Goal: Task Accomplishment & Management: Manage account settings

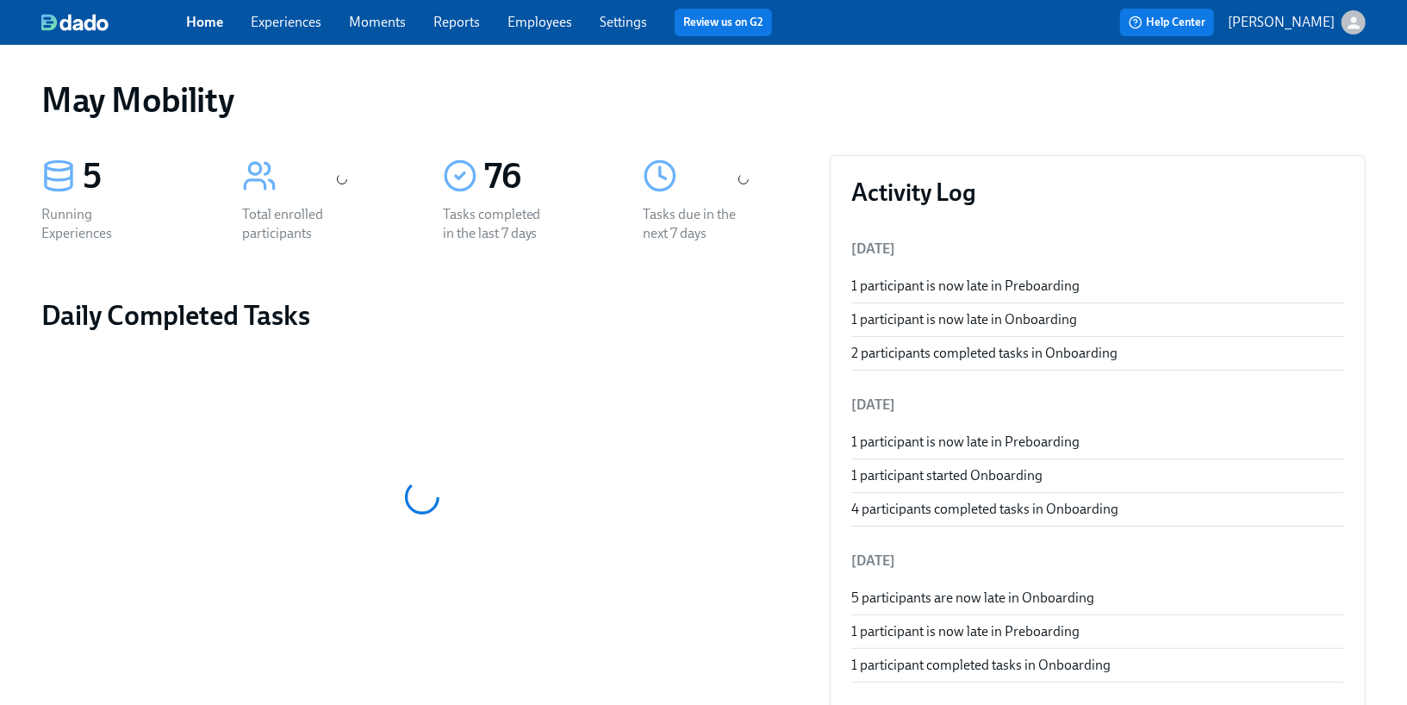
click at [531, 22] on link "Employees" at bounding box center [539, 22] width 65 height 16
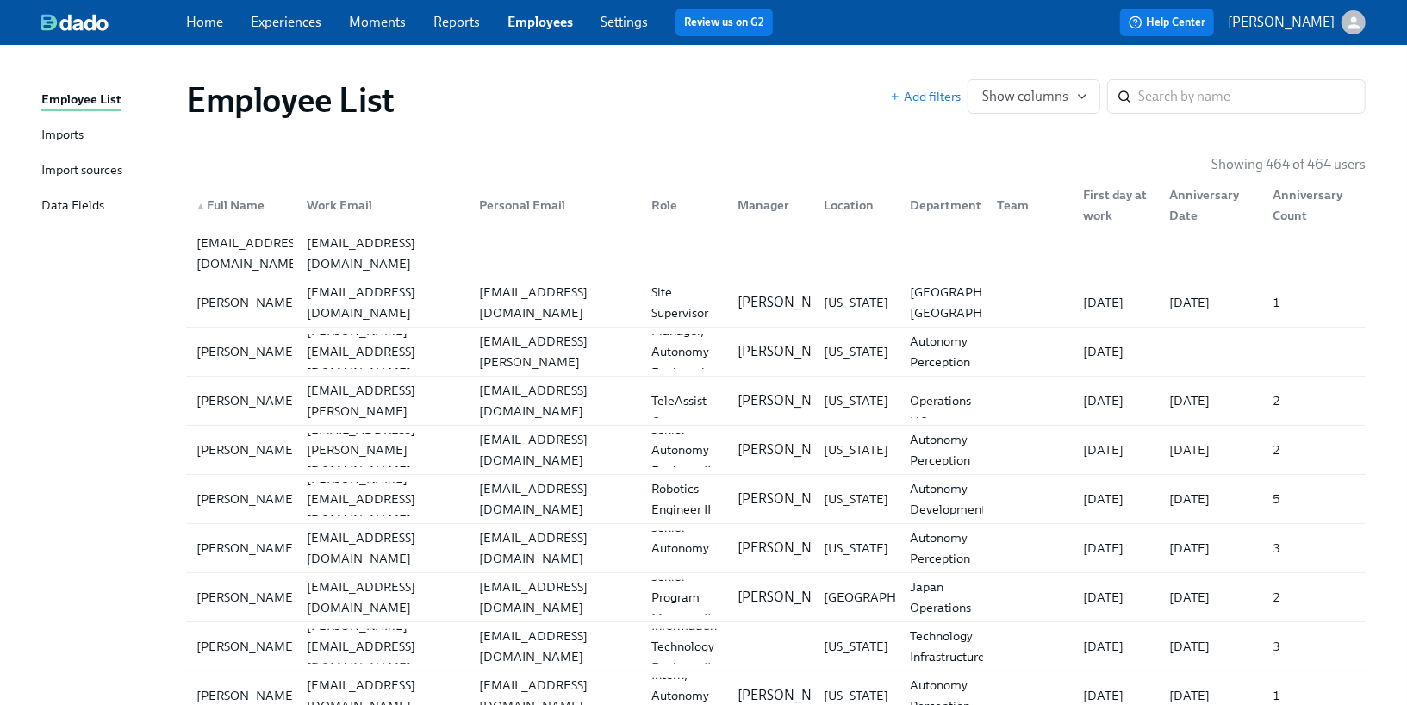
click at [71, 134] on div "Imports" at bounding box center [62, 136] width 42 height 22
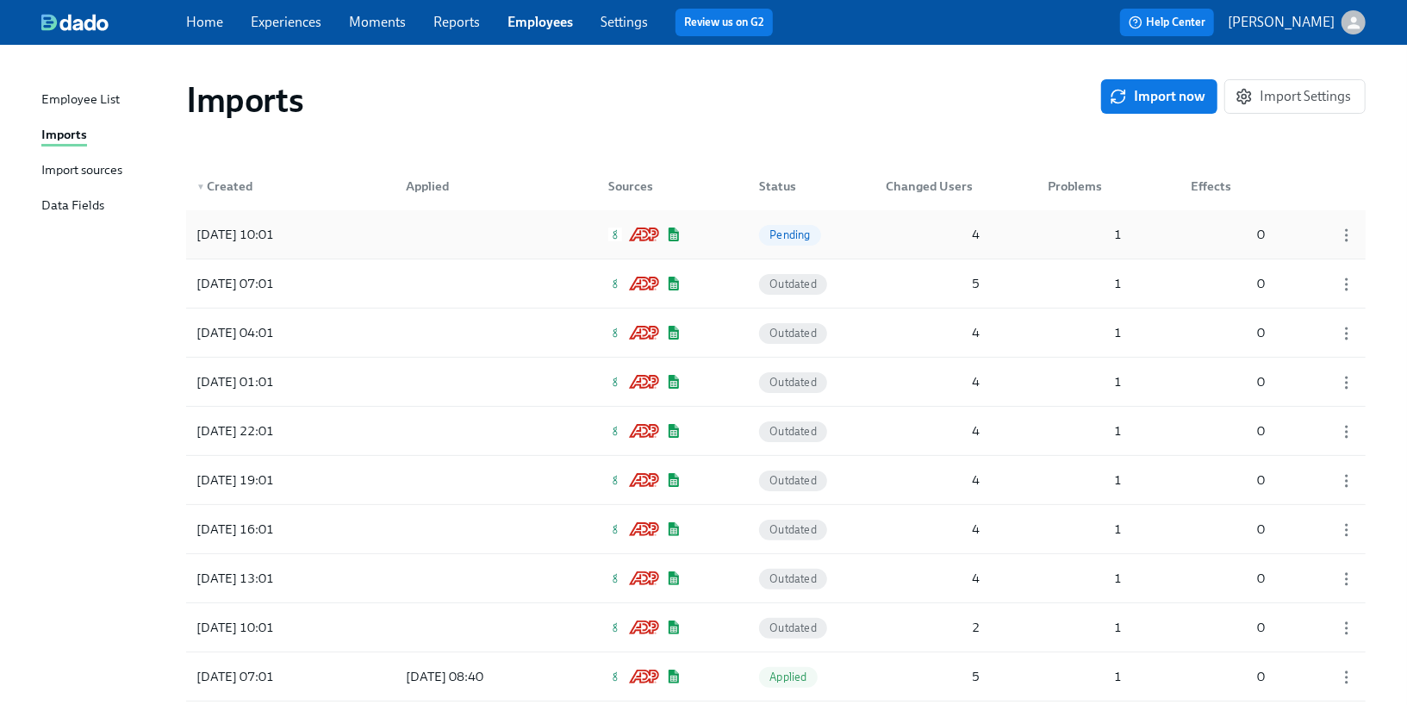
click at [392, 229] on div at bounding box center [469, 234] width 155 height 34
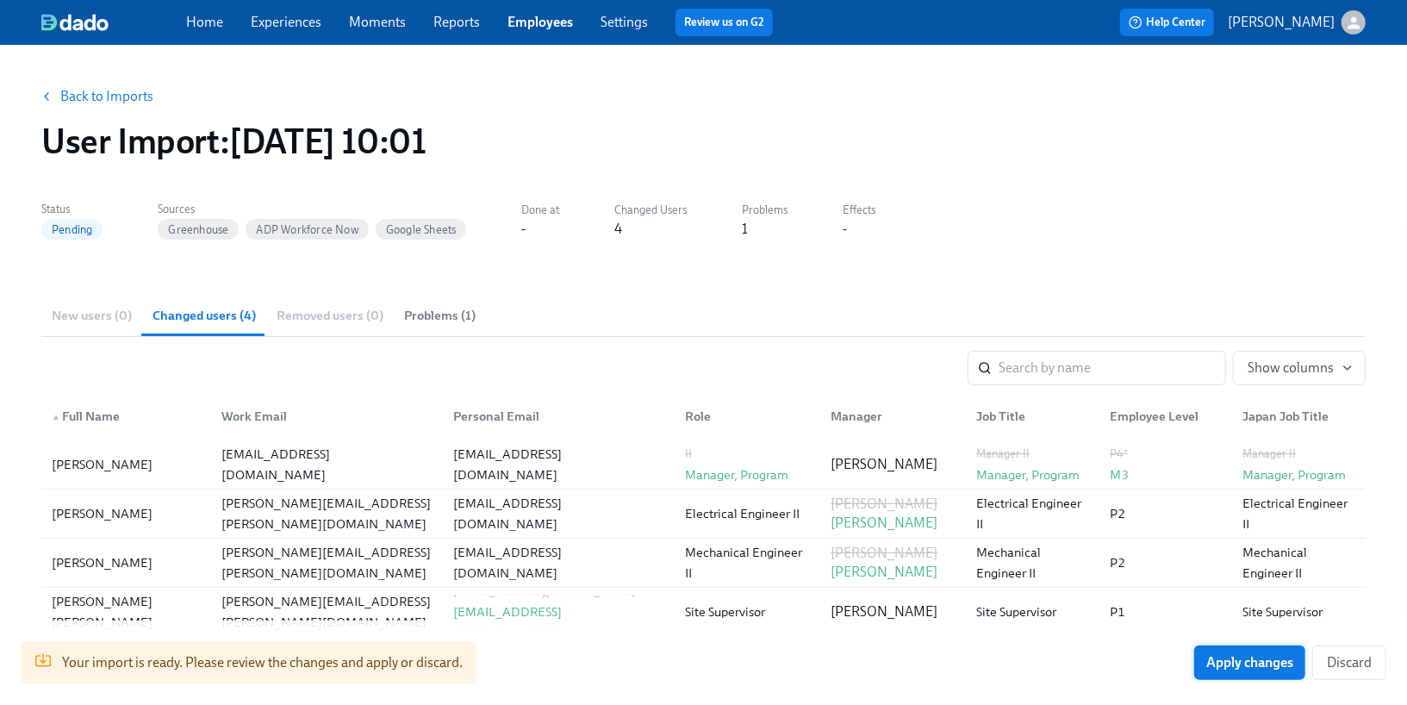
click at [1267, 665] on span "Apply changes" at bounding box center [1249, 662] width 87 height 17
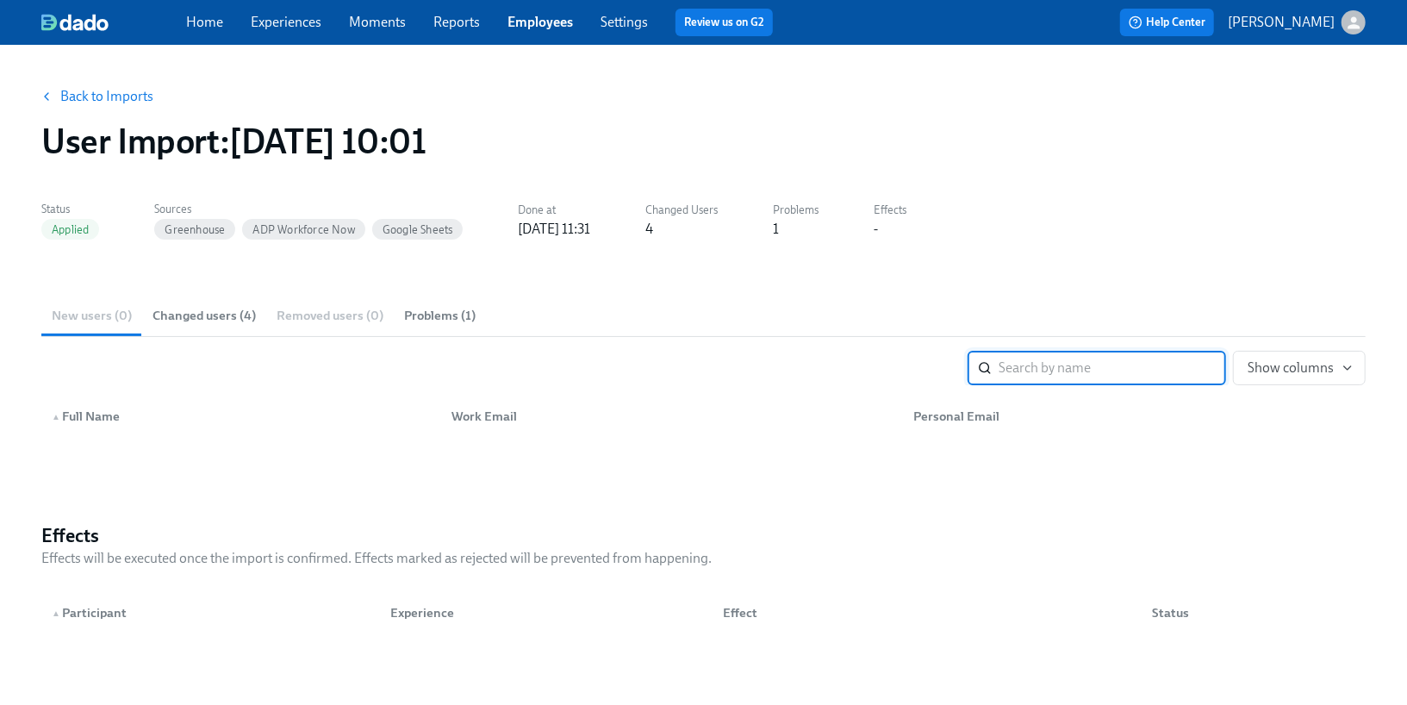
click at [142, 92] on link "Back to Imports" at bounding box center [106, 96] width 93 height 17
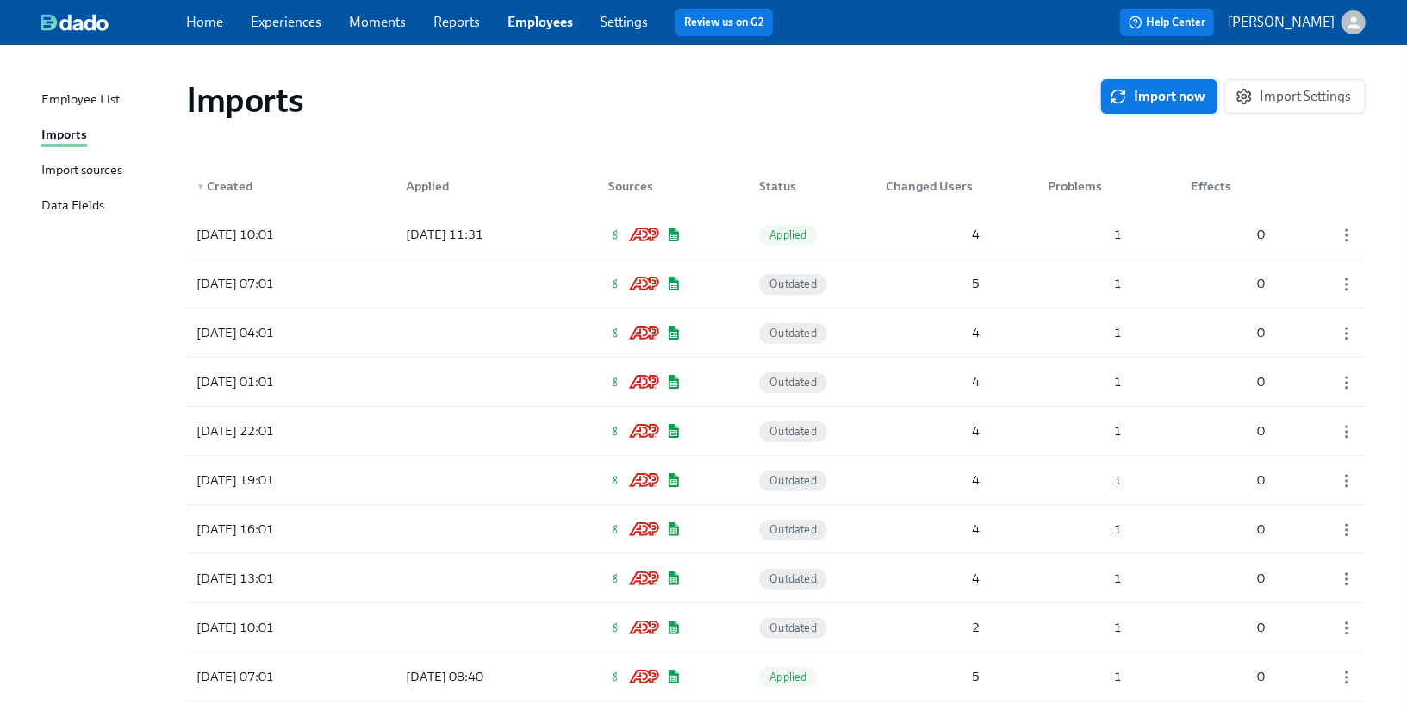
click at [1141, 107] on button "Import now" at bounding box center [1159, 96] width 116 height 34
click at [867, 243] on div "2025/09/09 11:31 In progress 0 0 0" at bounding box center [776, 234] width 1180 height 48
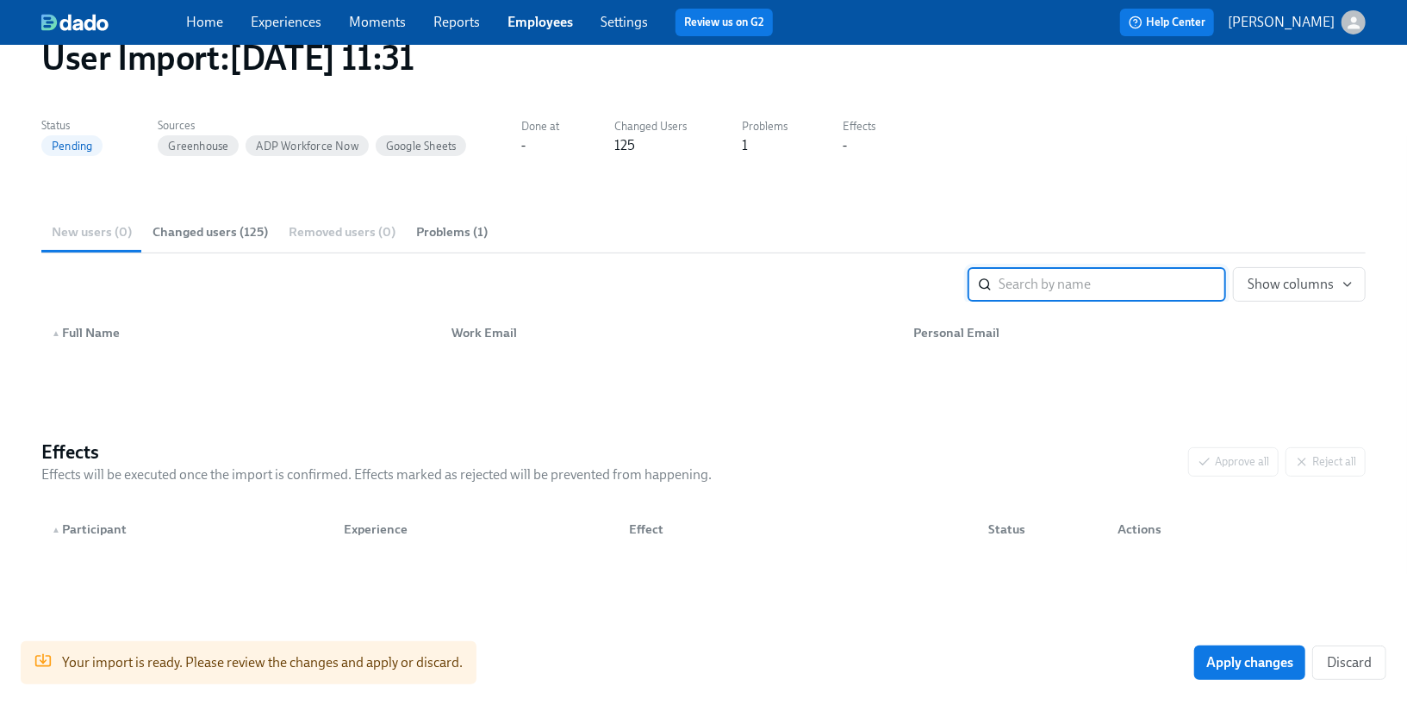
scroll to position [83, 0]
click at [237, 227] on span "Changed users (125)" at bounding box center [210, 233] width 115 height 20
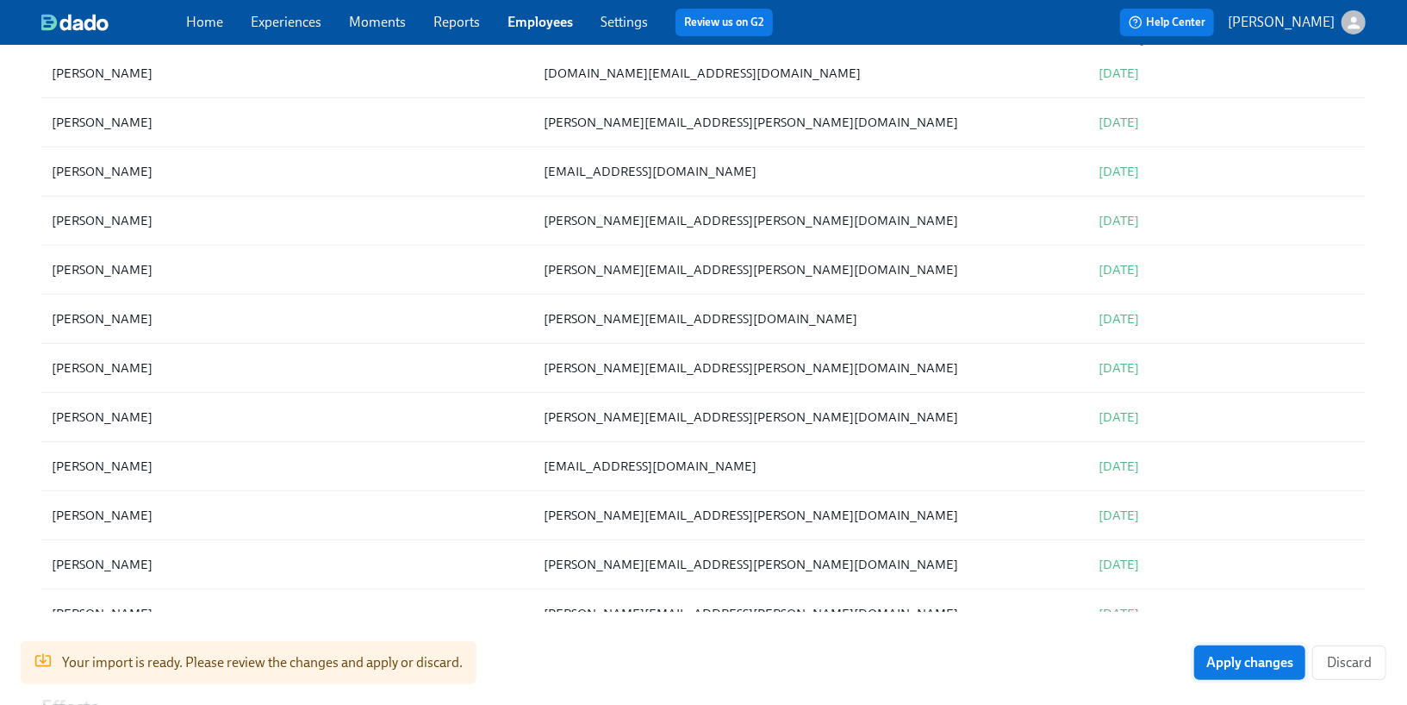
scroll to position [631, 0]
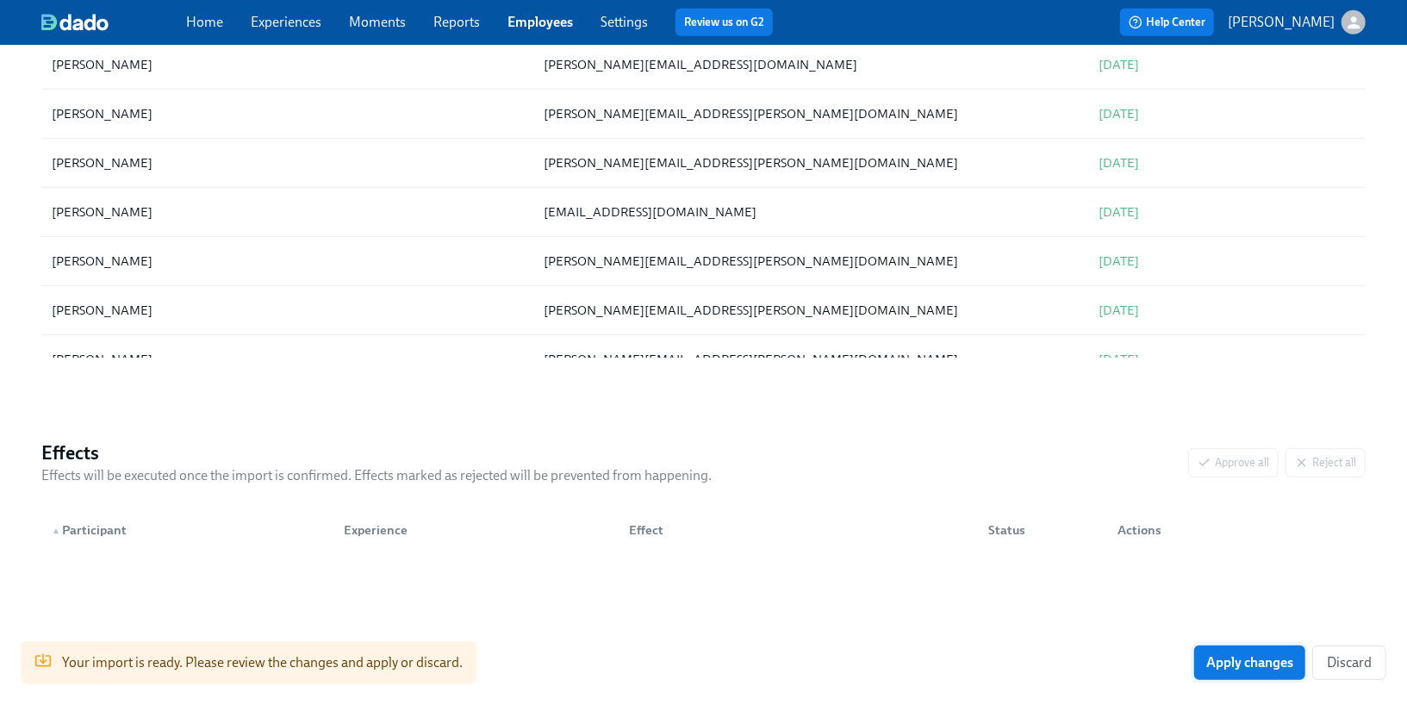
click at [1211, 676] on button "Apply changes" at bounding box center [1249, 662] width 111 height 34
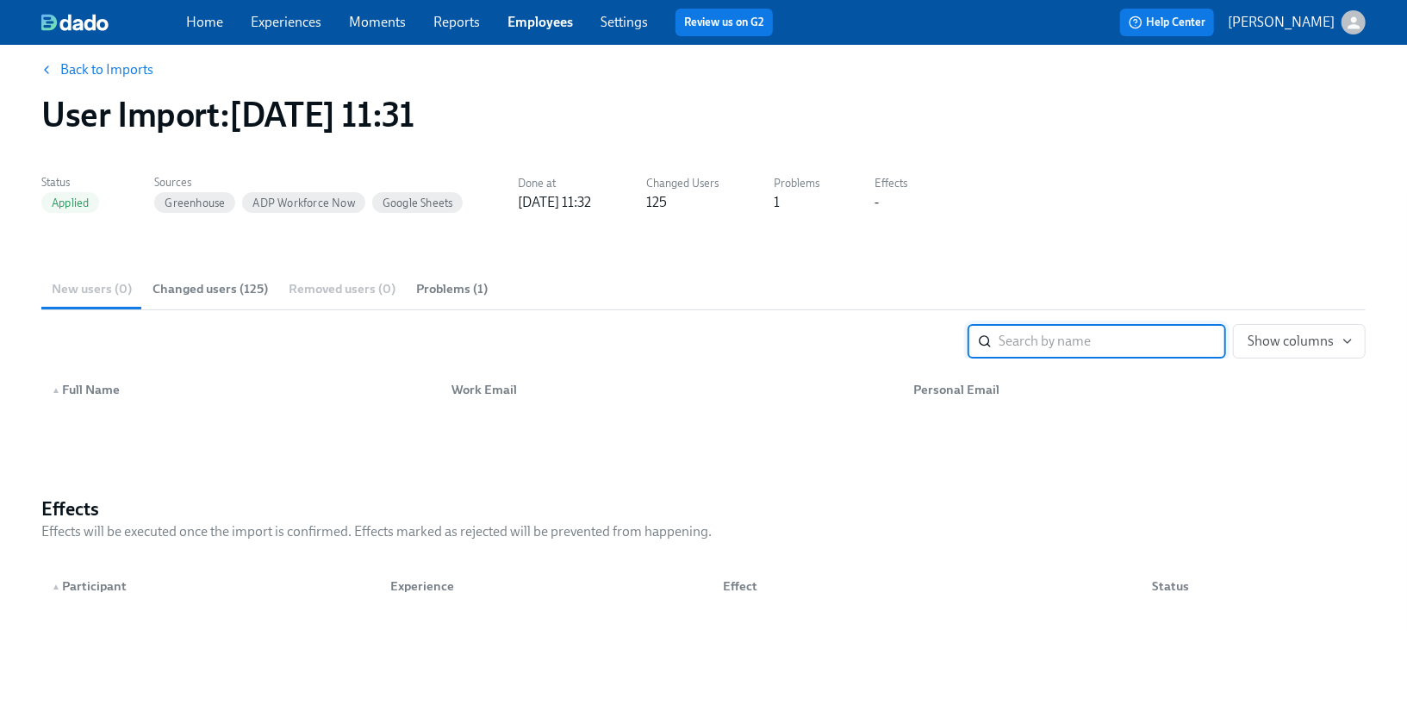
scroll to position [26, 0]
click at [103, 59] on button "Back to Imports" at bounding box center [98, 70] width 134 height 34
click at [103, 65] on link "Back to Imports" at bounding box center [106, 70] width 93 height 17
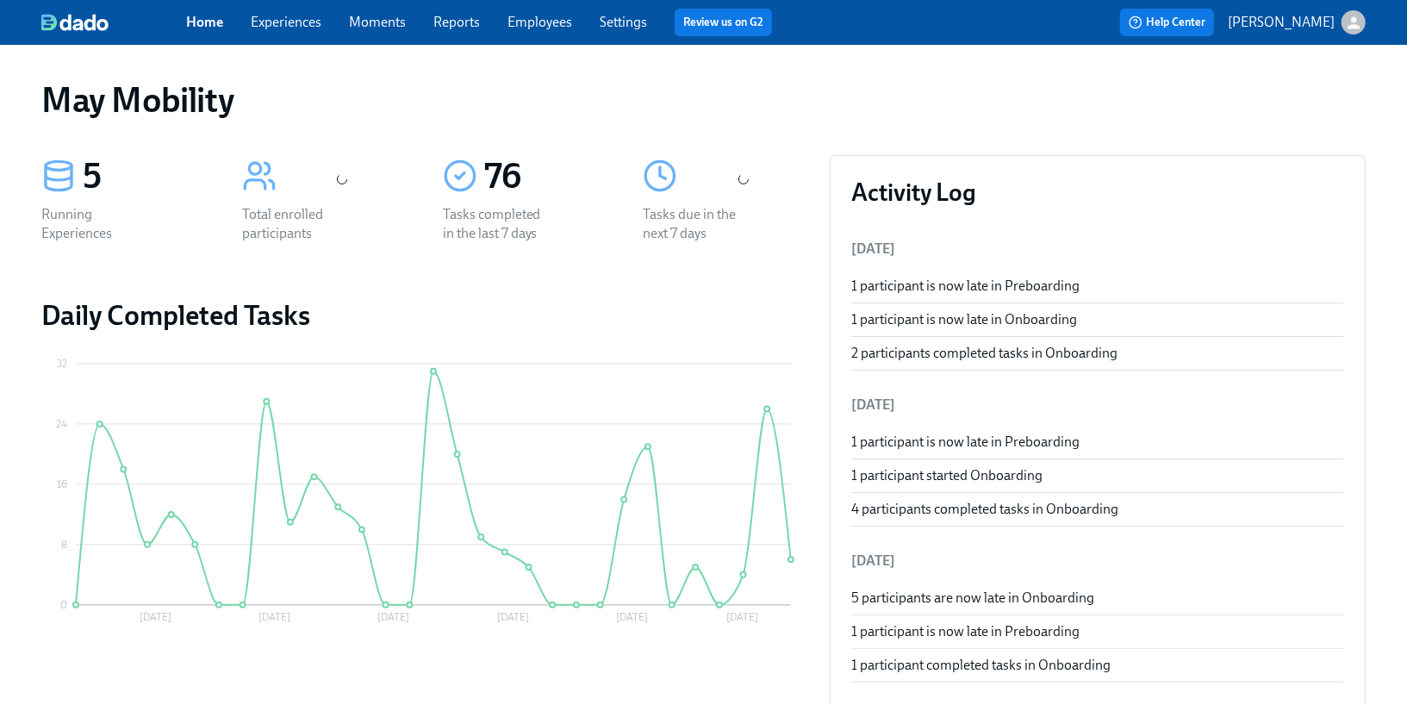
click at [292, 22] on link "Experiences" at bounding box center [286, 22] width 71 height 16
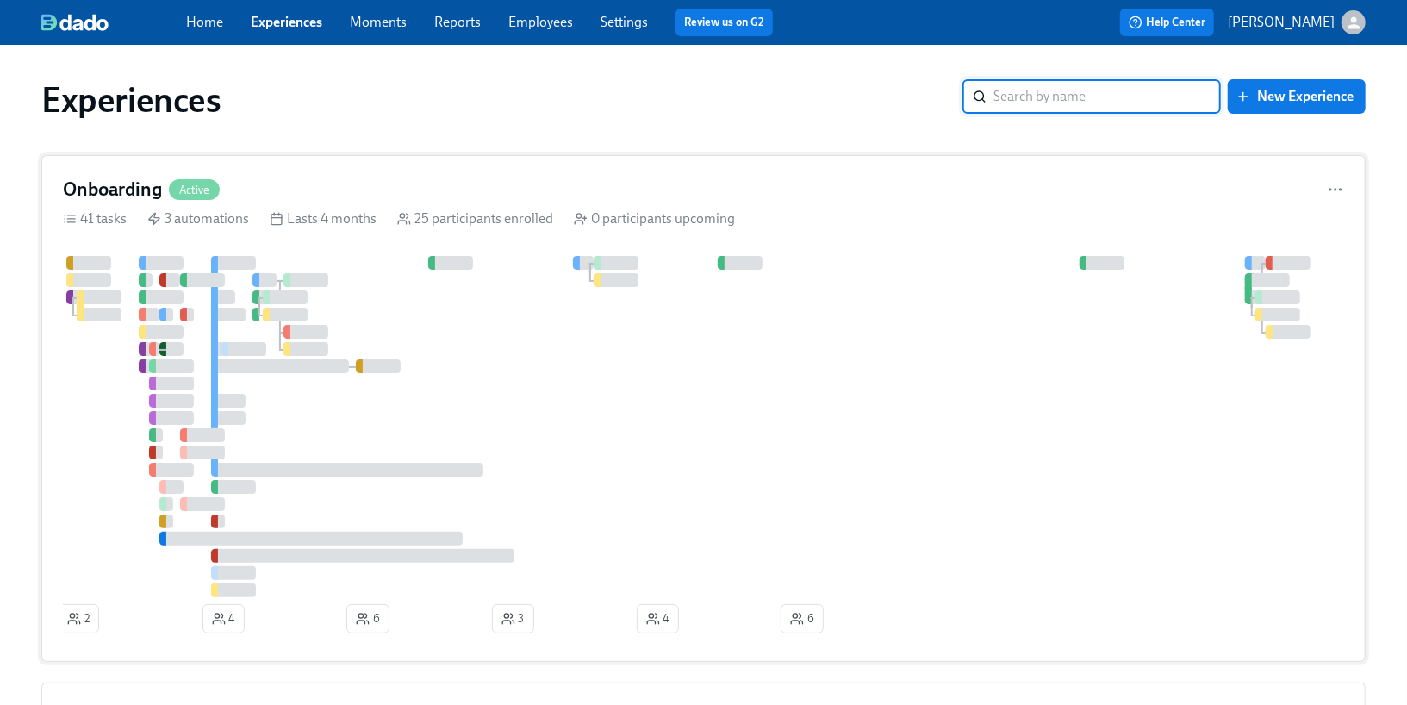
click at [241, 278] on div at bounding box center [714, 426] width 1303 height 341
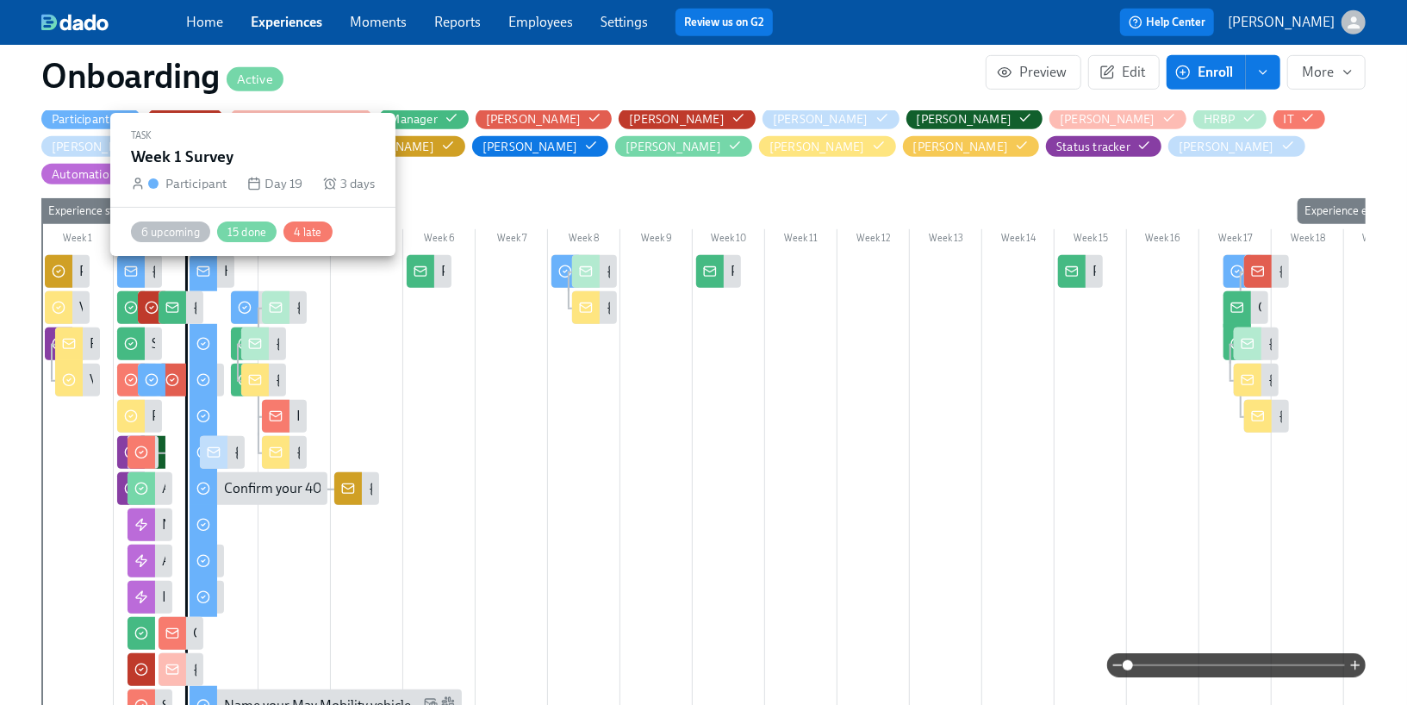
scroll to position [517, 0]
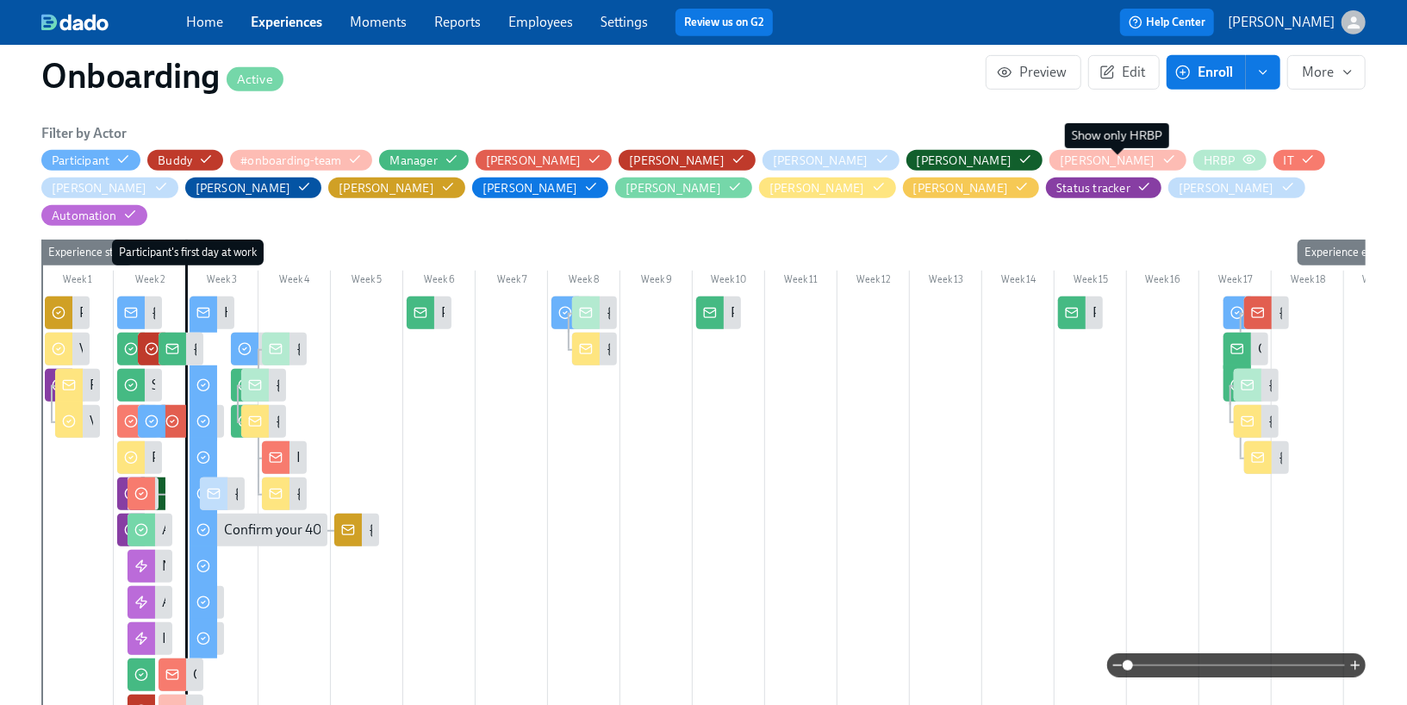
click at [1242, 164] on icon "button" at bounding box center [1249, 160] width 14 height 14
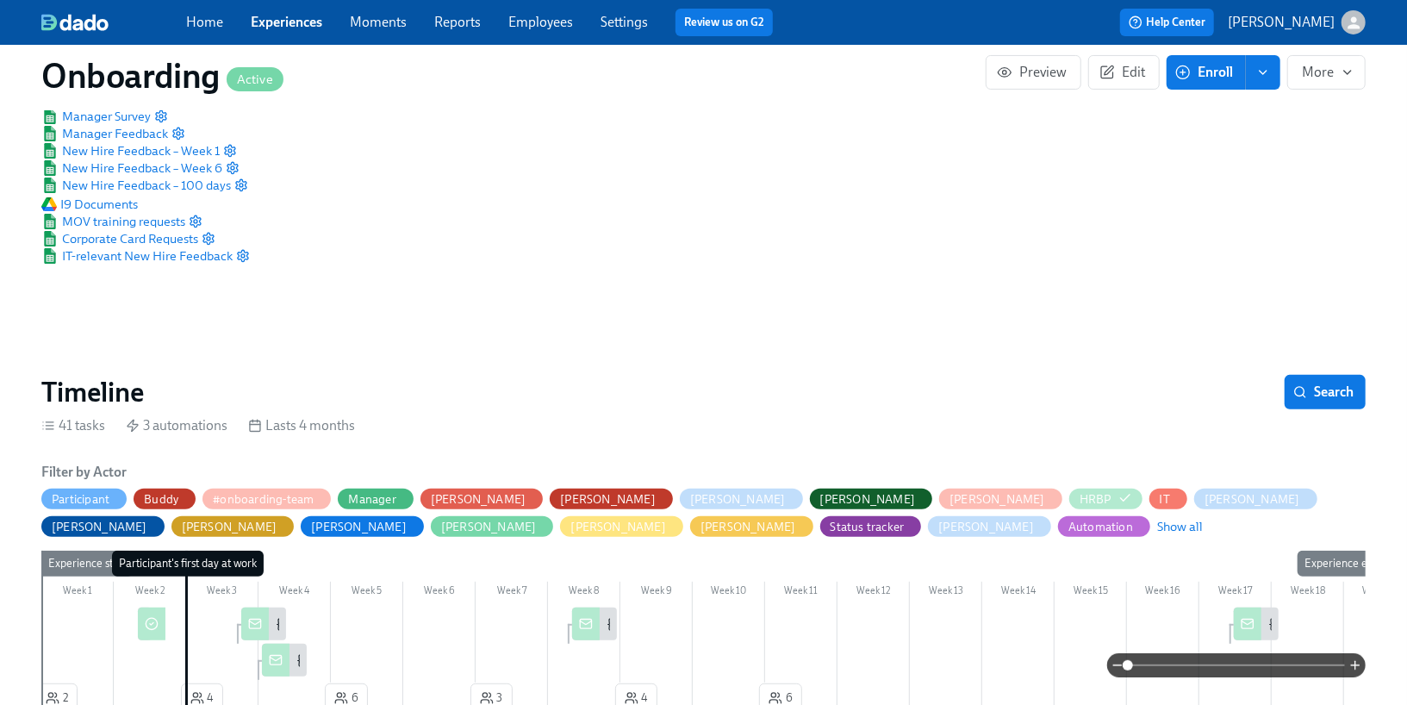
scroll to position [0, 0]
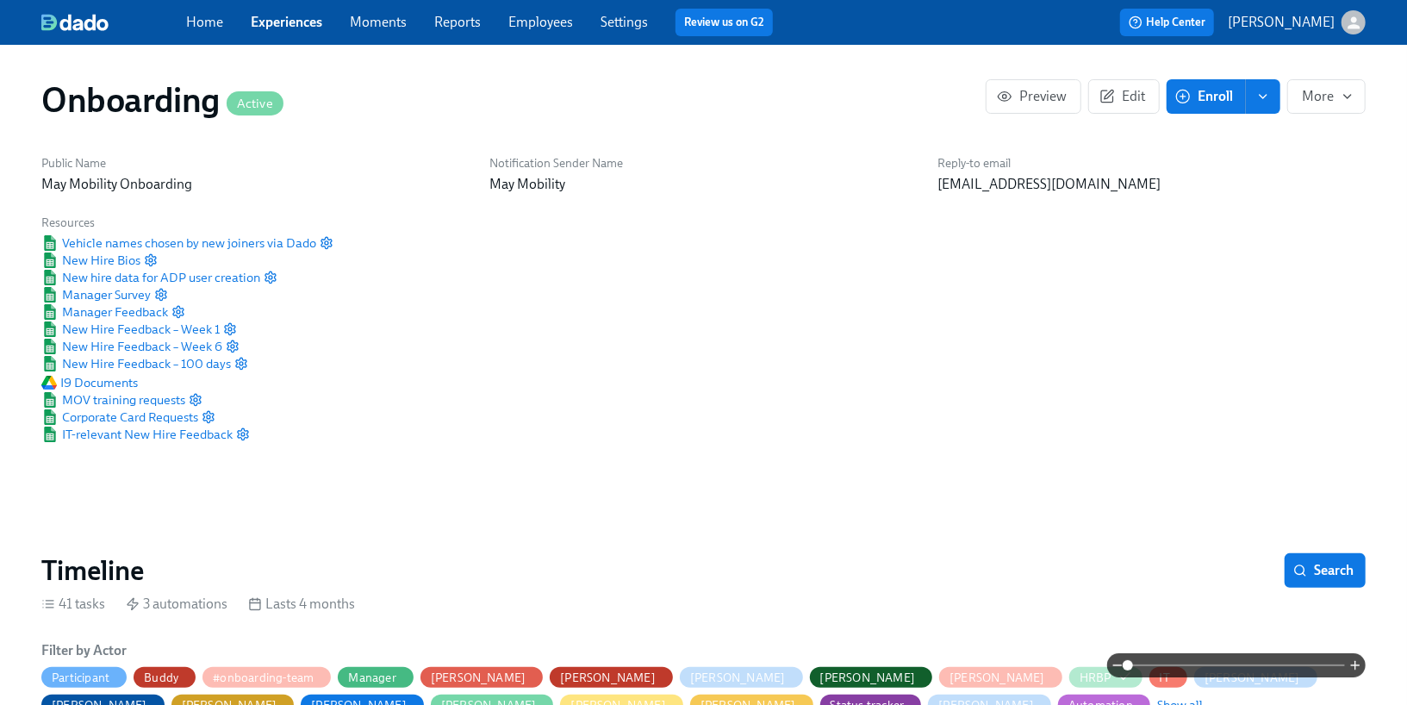
click at [269, 28] on link "Experiences" at bounding box center [287, 22] width 72 height 16
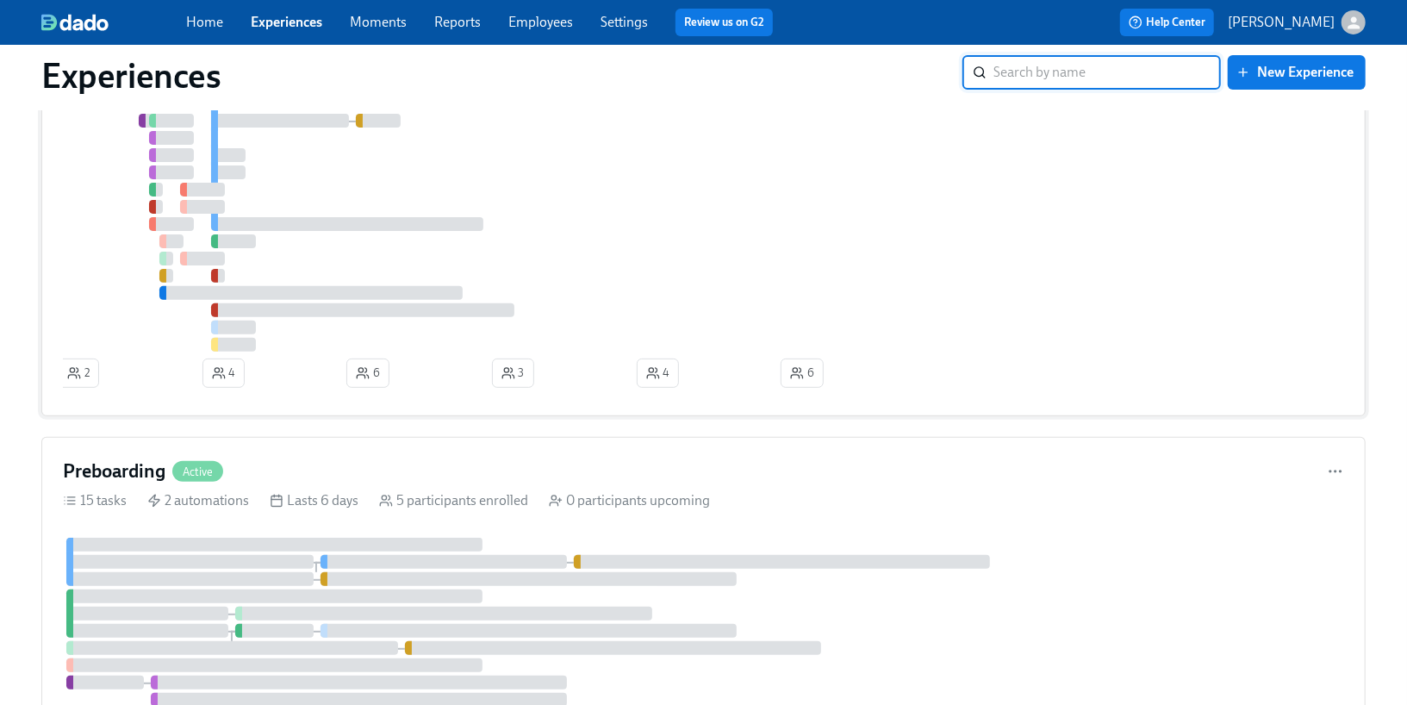
scroll to position [247, 0]
click at [181, 451] on div "Preboarding Active 15 tasks 2 automations Lasts 6 days 5 participants enrolled …" at bounding box center [703, 636] width 1324 height 403
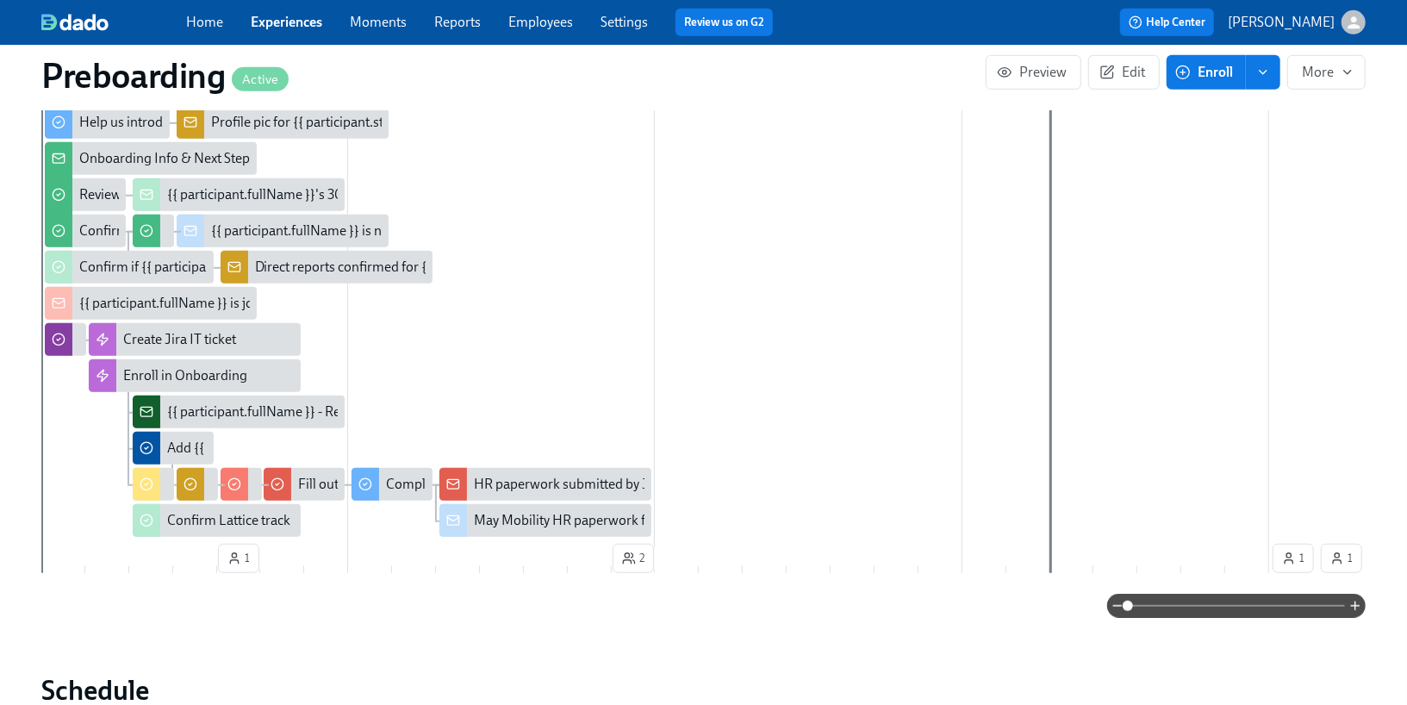
scroll to position [651, 0]
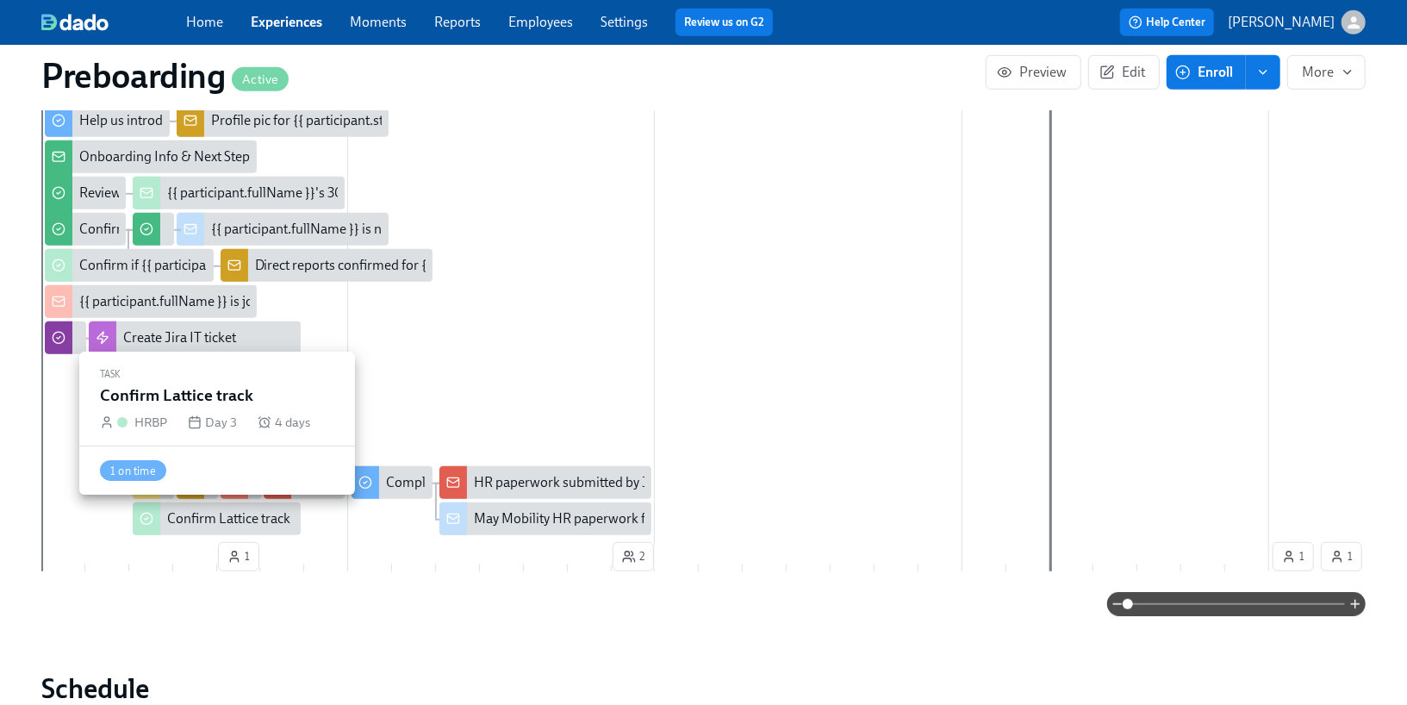
click at [222, 524] on div "Confirm Lattice track" at bounding box center [228, 518] width 123 height 19
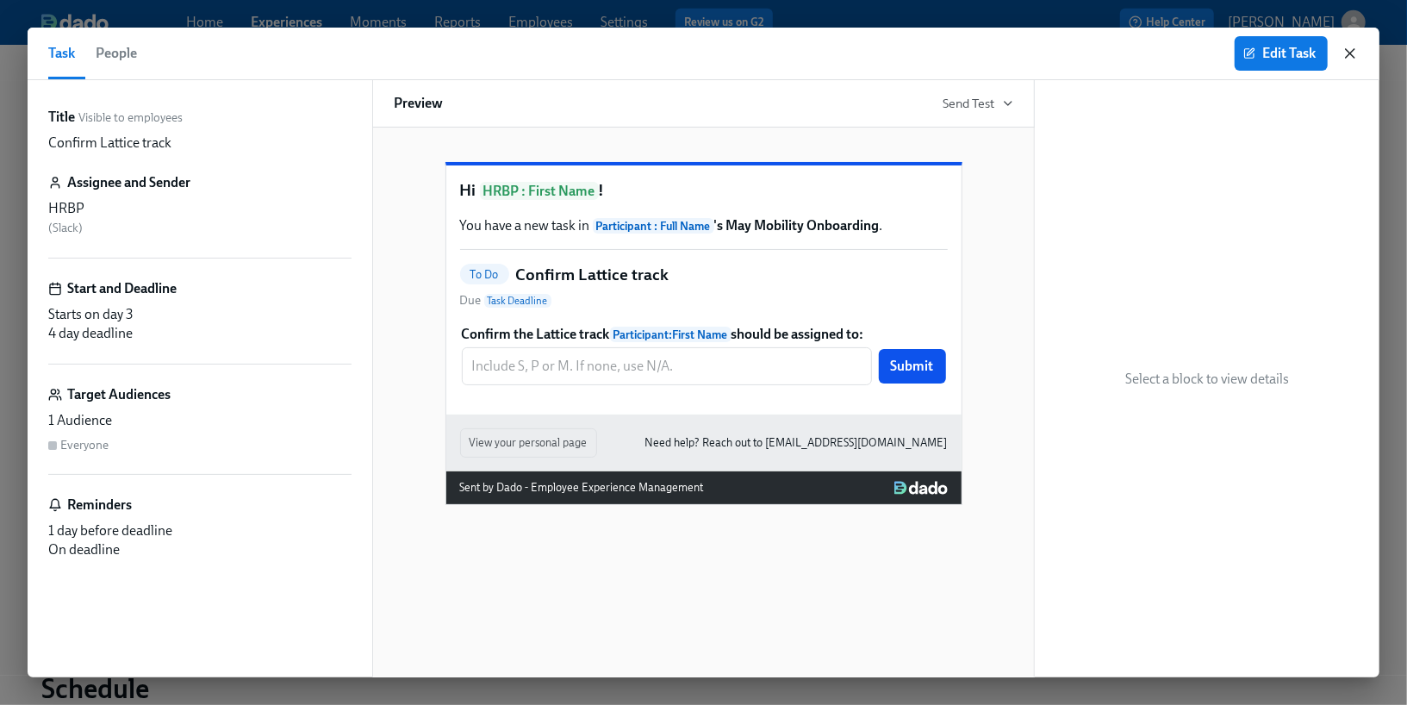
click at [1349, 59] on icon "button" at bounding box center [1350, 53] width 17 height 17
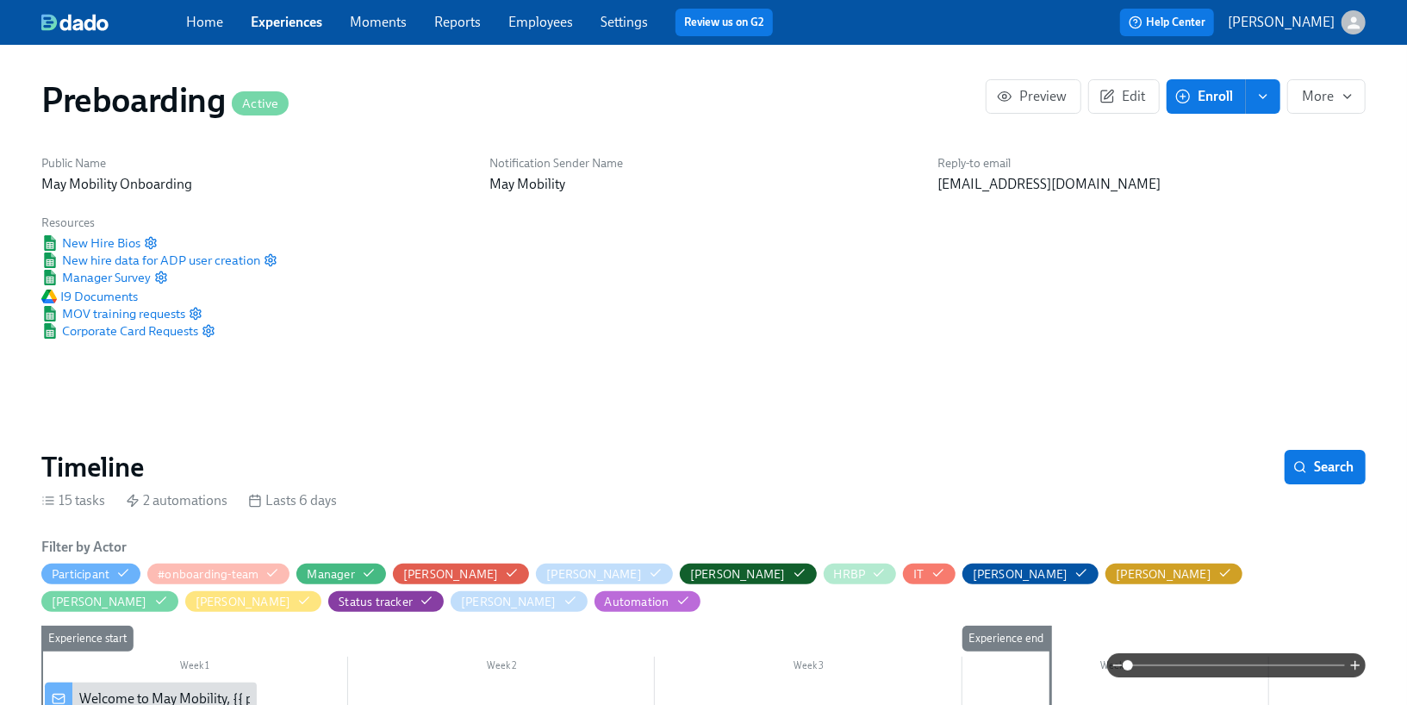
click at [546, 25] on link "Employees" at bounding box center [540, 22] width 65 height 16
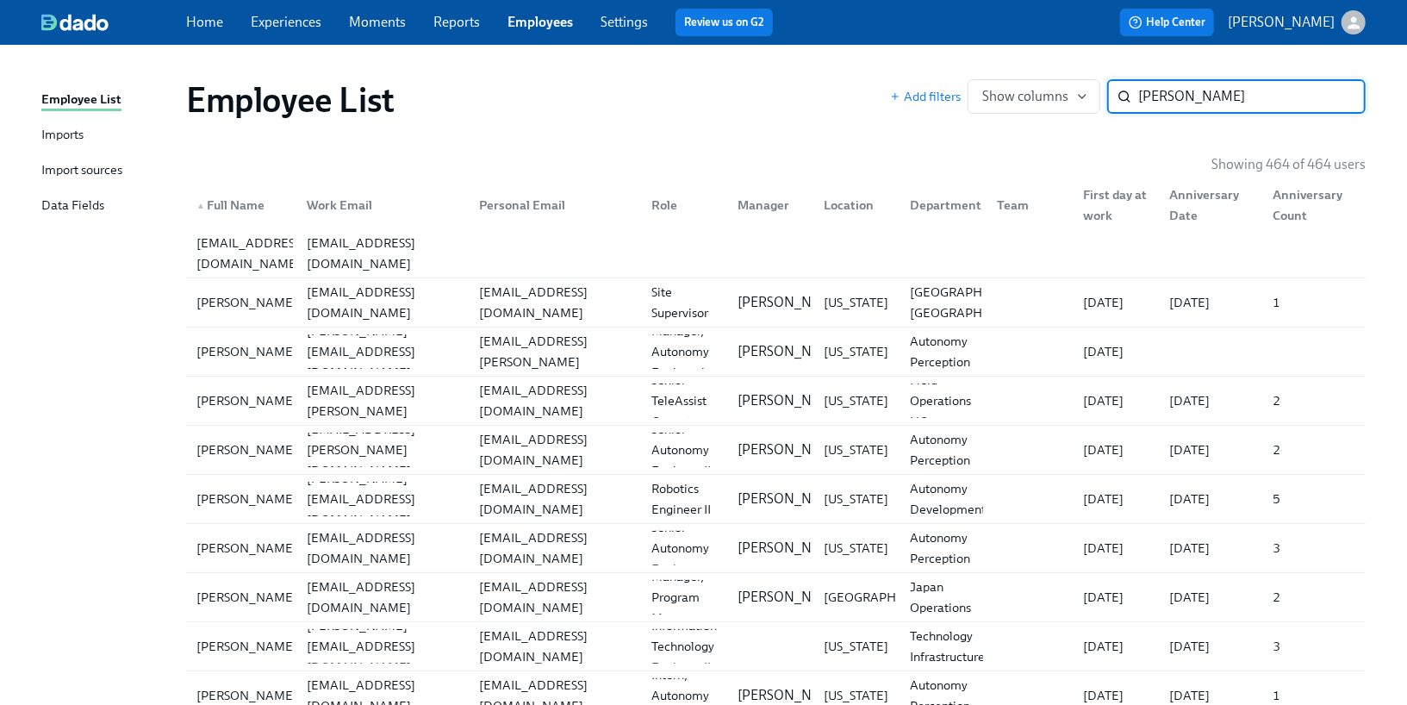
type input "[PERSON_NAME]"
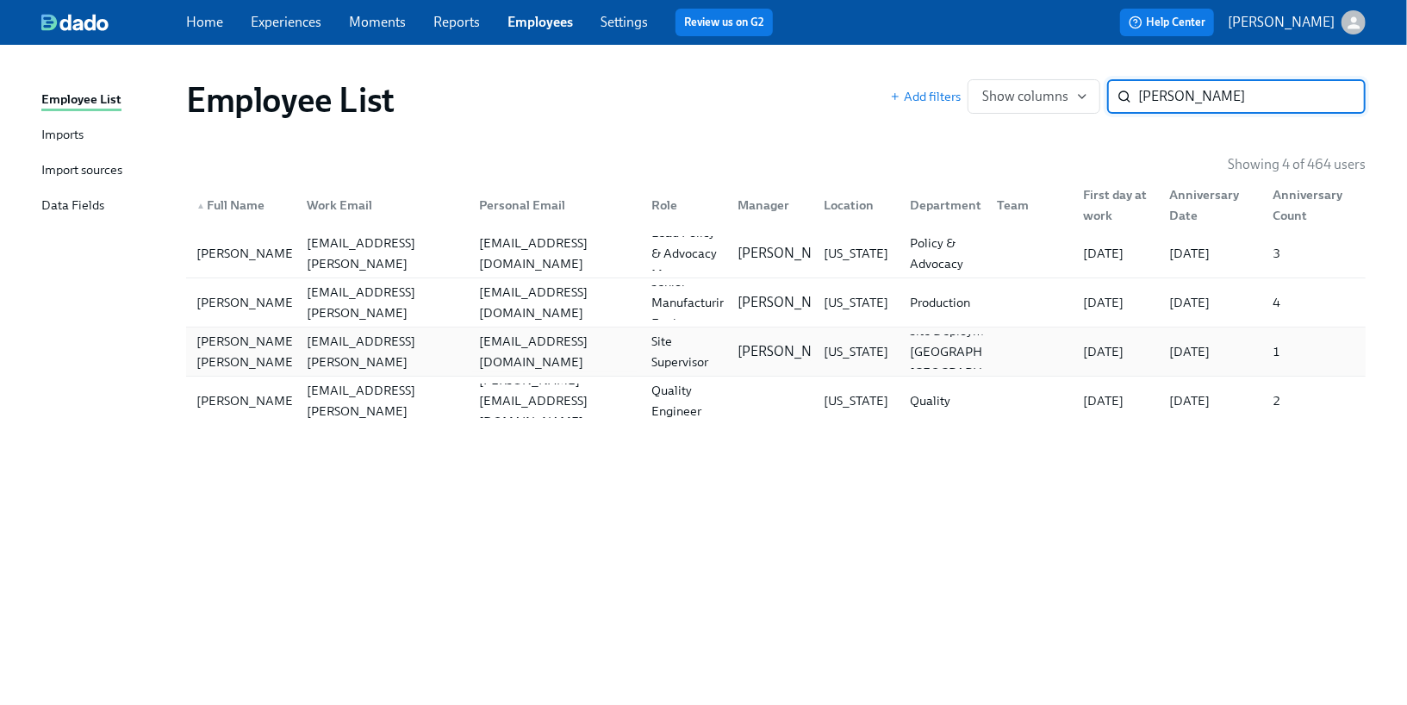
click at [499, 352] on div "[EMAIL_ADDRESS][DOMAIN_NAME]" at bounding box center [554, 351] width 165 height 41
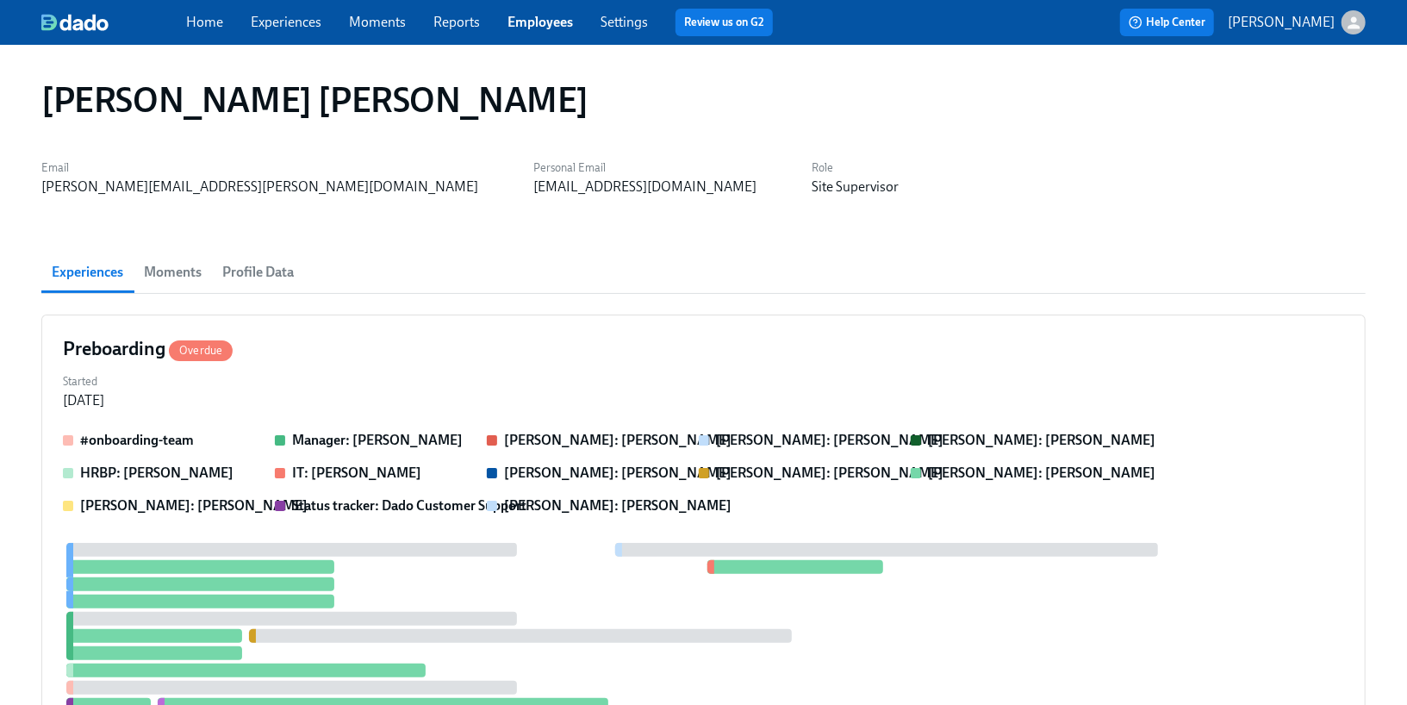
click at [262, 270] on span "Profile Data" at bounding box center [258, 272] width 72 height 24
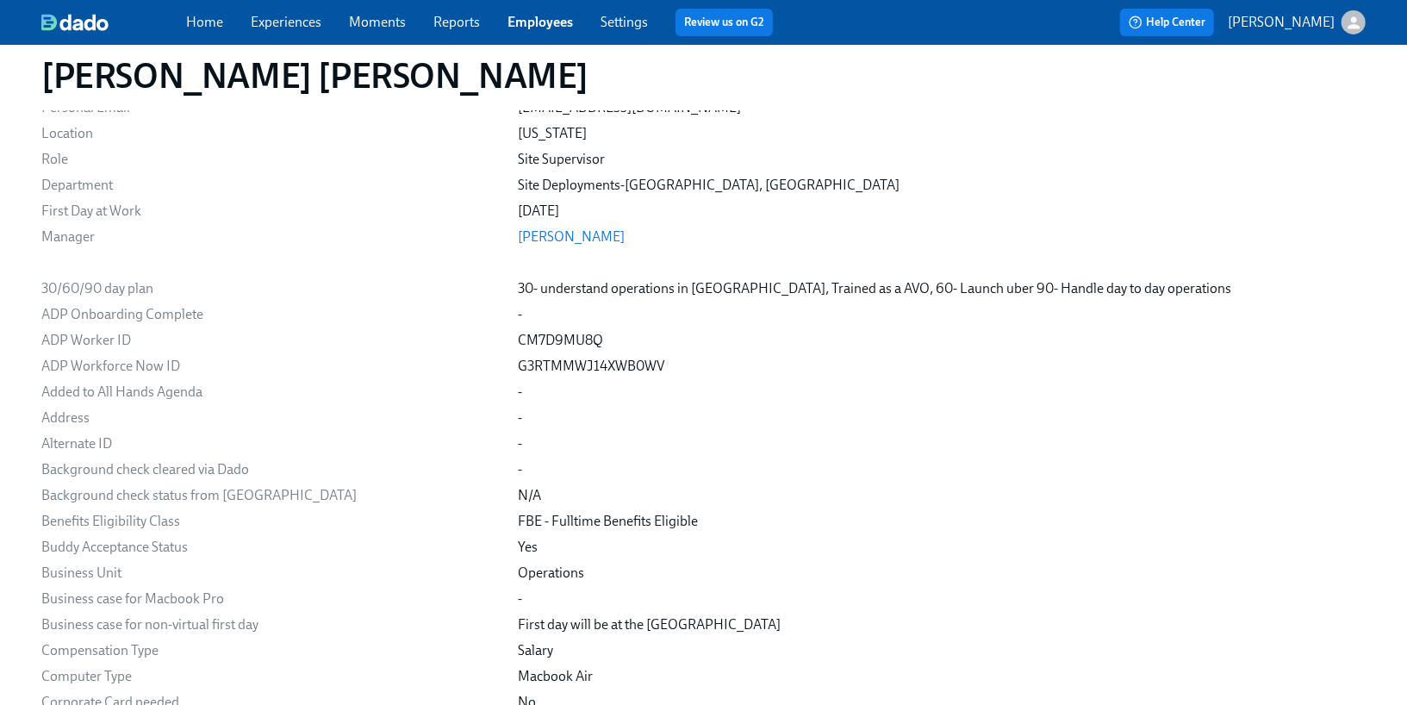
scroll to position [1625, 0]
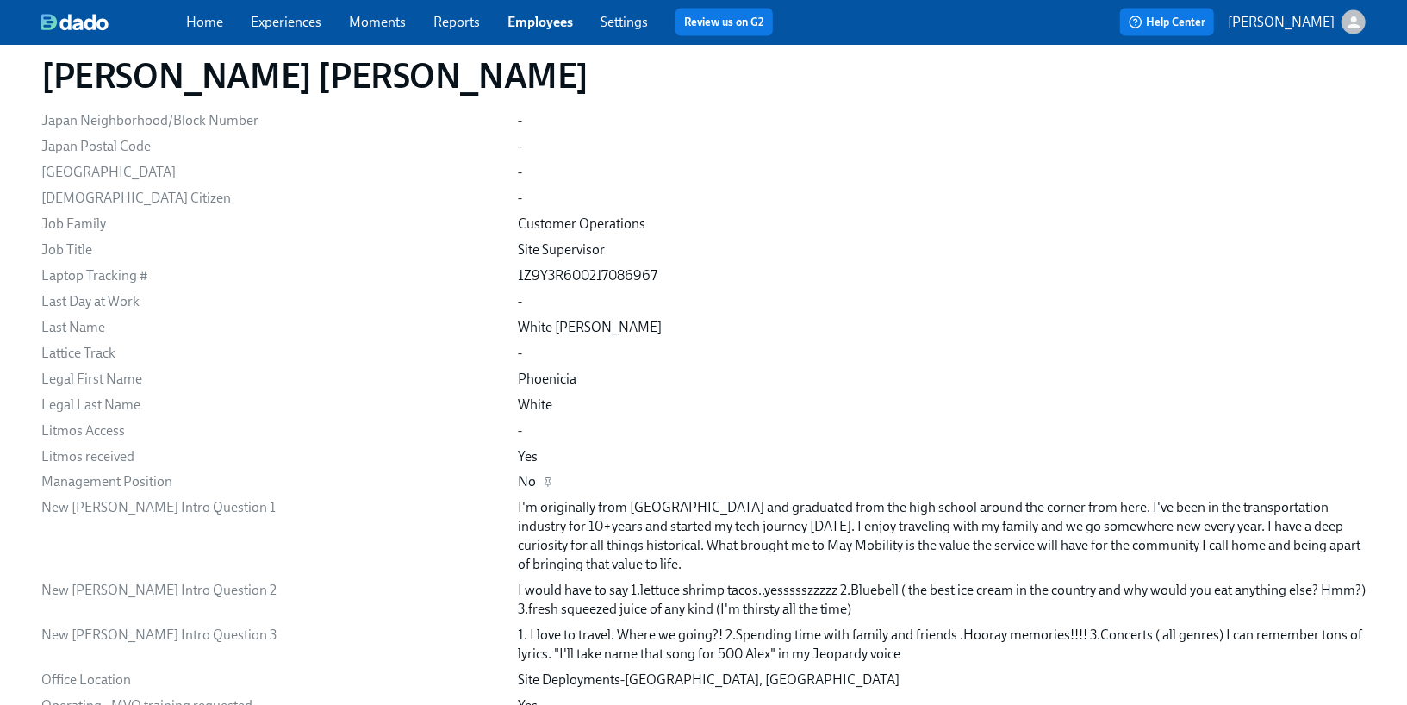
click at [601, 476] on div "No" at bounding box center [942, 482] width 848 height 19
click at [620, 21] on link "Settings" at bounding box center [624, 22] width 47 height 16
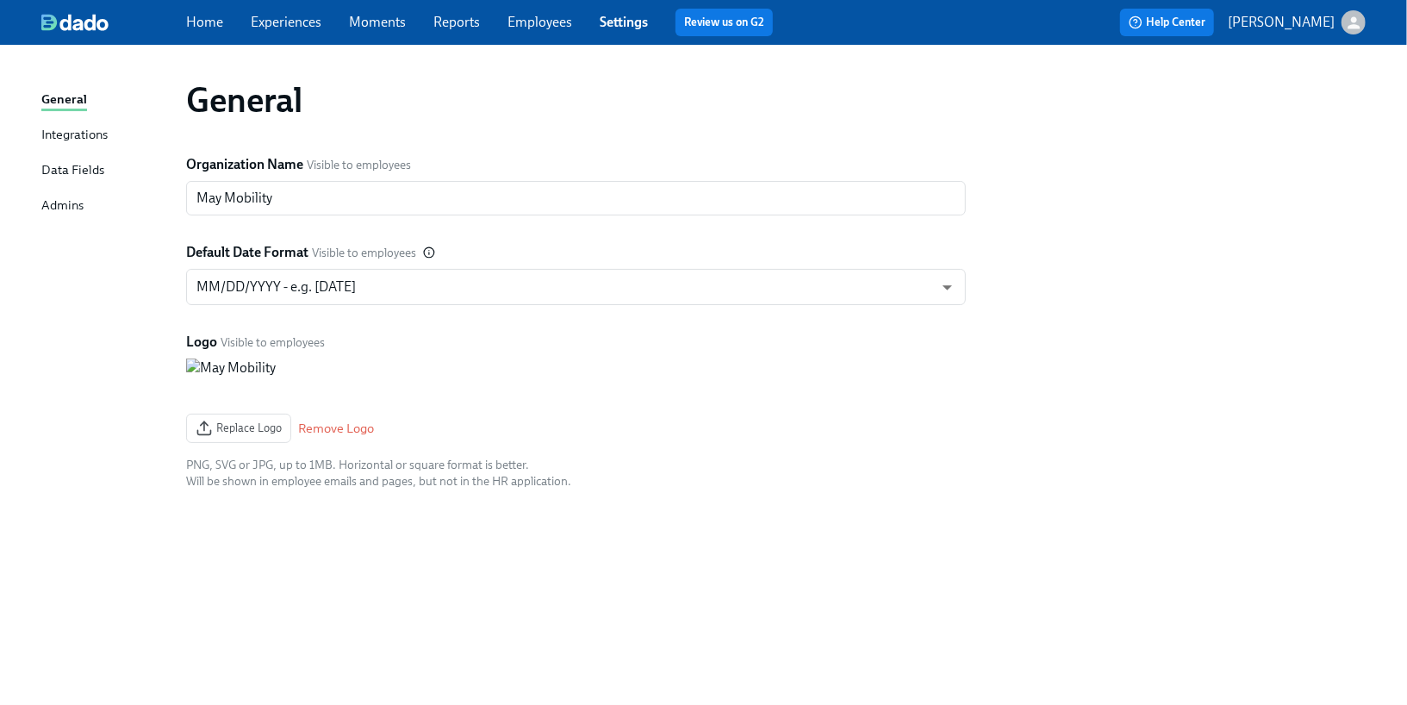
click at [83, 140] on div "Integrations" at bounding box center [74, 136] width 66 height 22
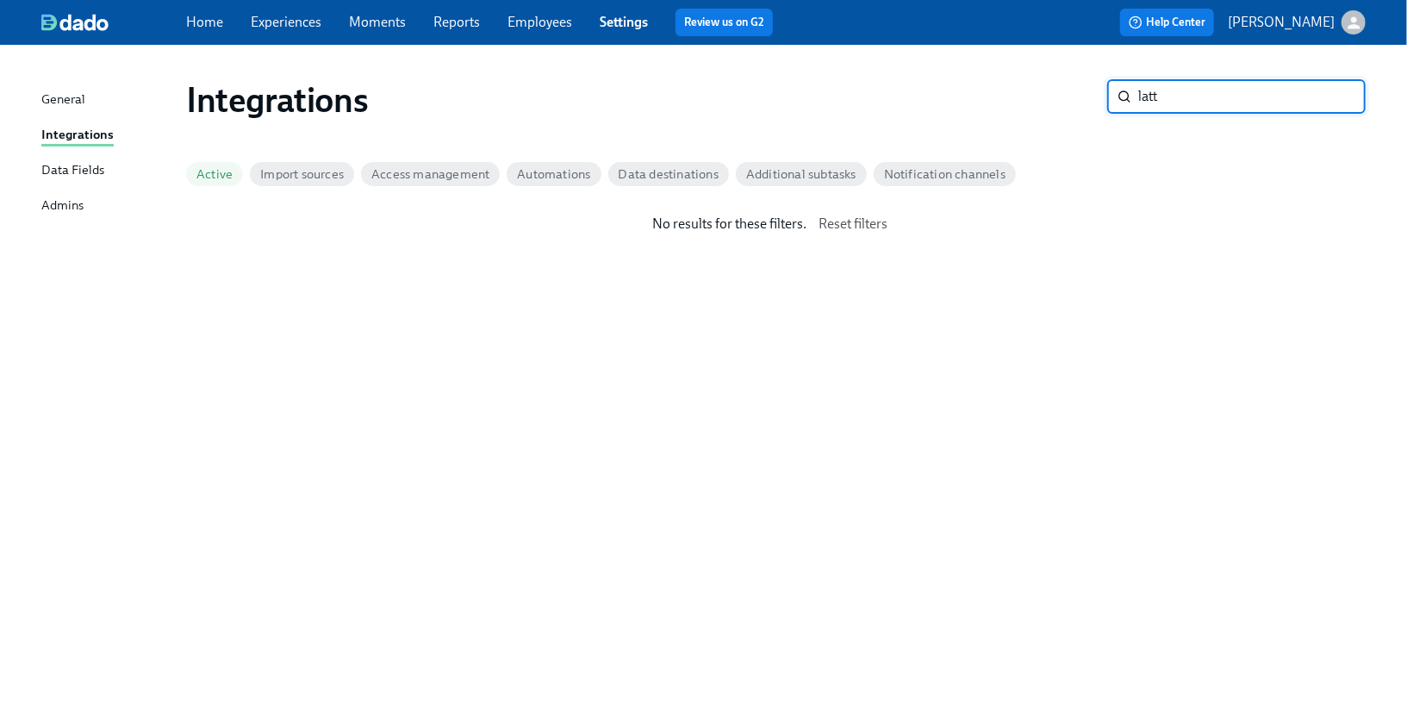
type input "latt"
drag, startPoint x: 1186, startPoint y: 95, endPoint x: 1077, endPoint y: 84, distance: 109.9
click at [1077, 84] on div "Integrations latt ​" at bounding box center [776, 99] width 1180 height 41
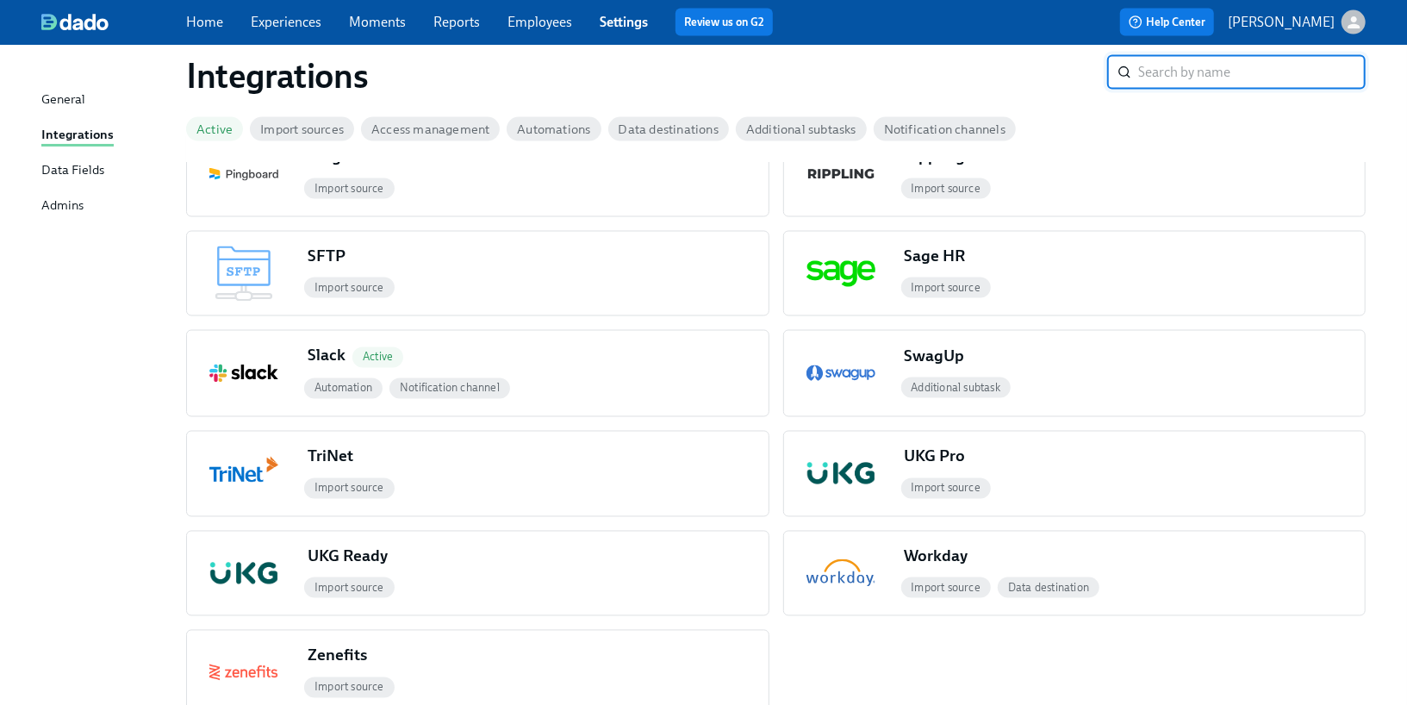
scroll to position [1879, 0]
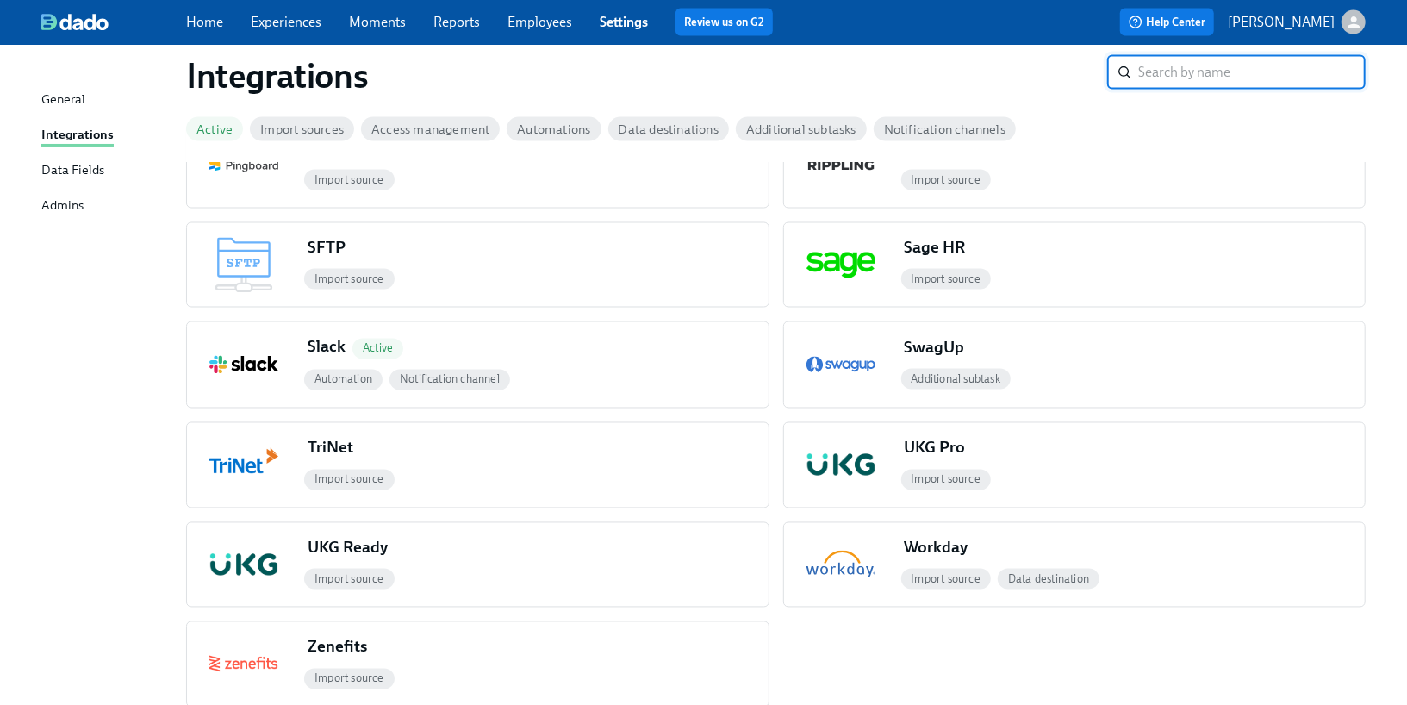
click at [695, 127] on span "Data destinations" at bounding box center [668, 129] width 121 height 13
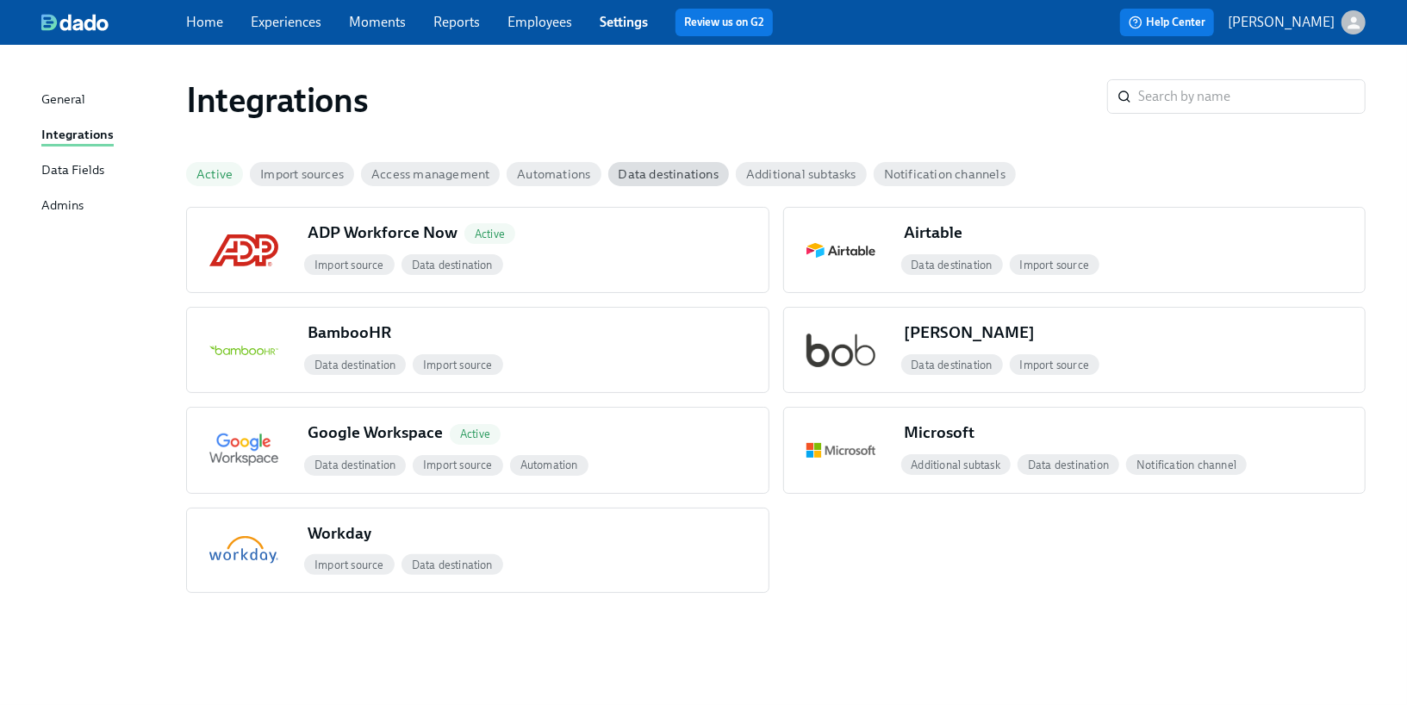
click at [581, 170] on span "Automations" at bounding box center [554, 174] width 94 height 13
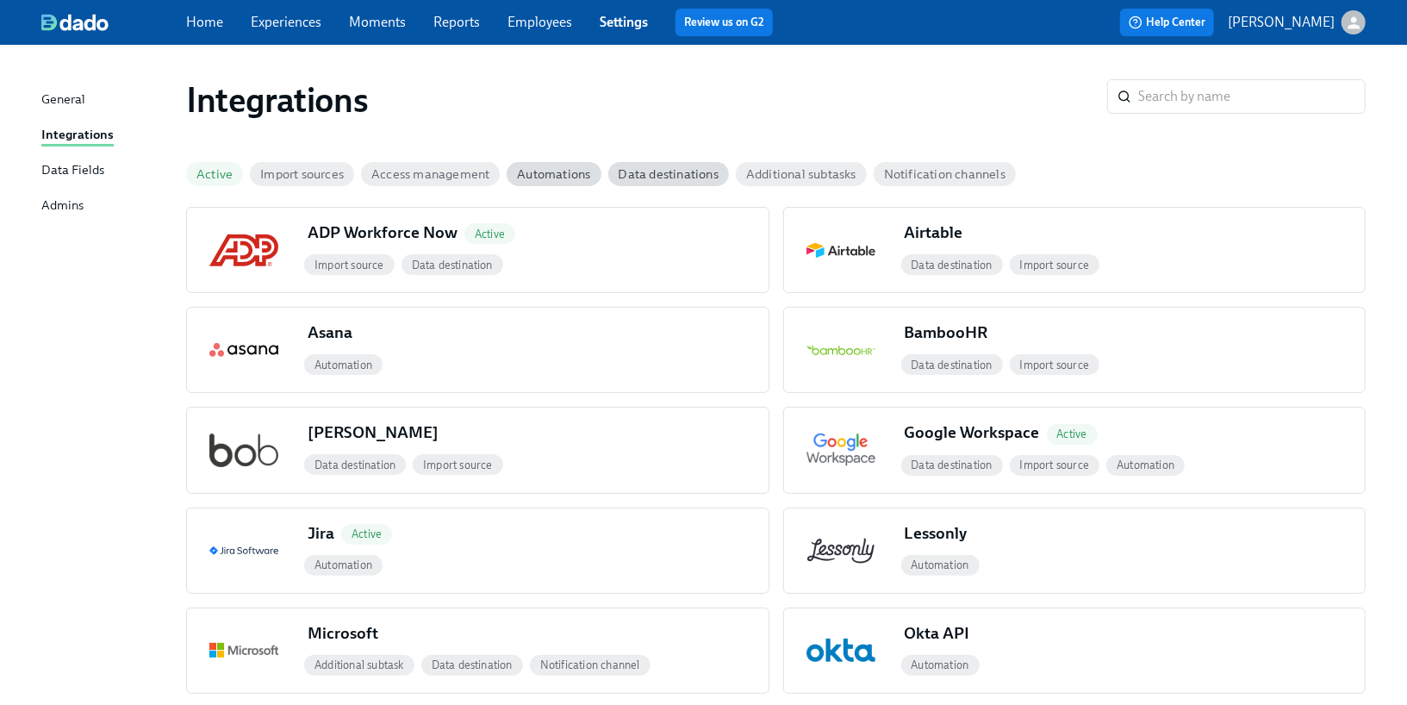
click at [441, 177] on span "Access management" at bounding box center [430, 174] width 139 height 13
click at [441, 178] on span "Access management" at bounding box center [430, 174] width 139 height 13
click at [529, 26] on link "Employees" at bounding box center [539, 22] width 65 height 16
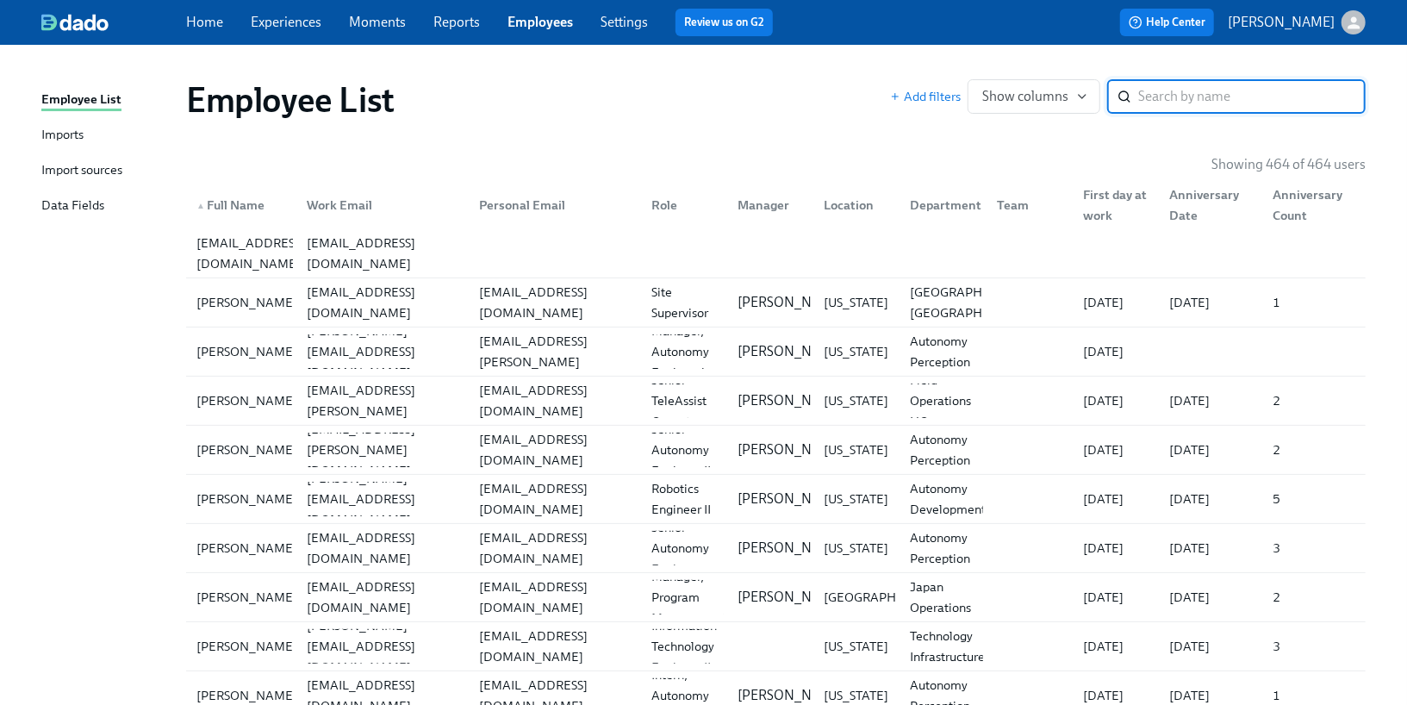
click at [93, 134] on link "Imports" at bounding box center [106, 136] width 131 height 22
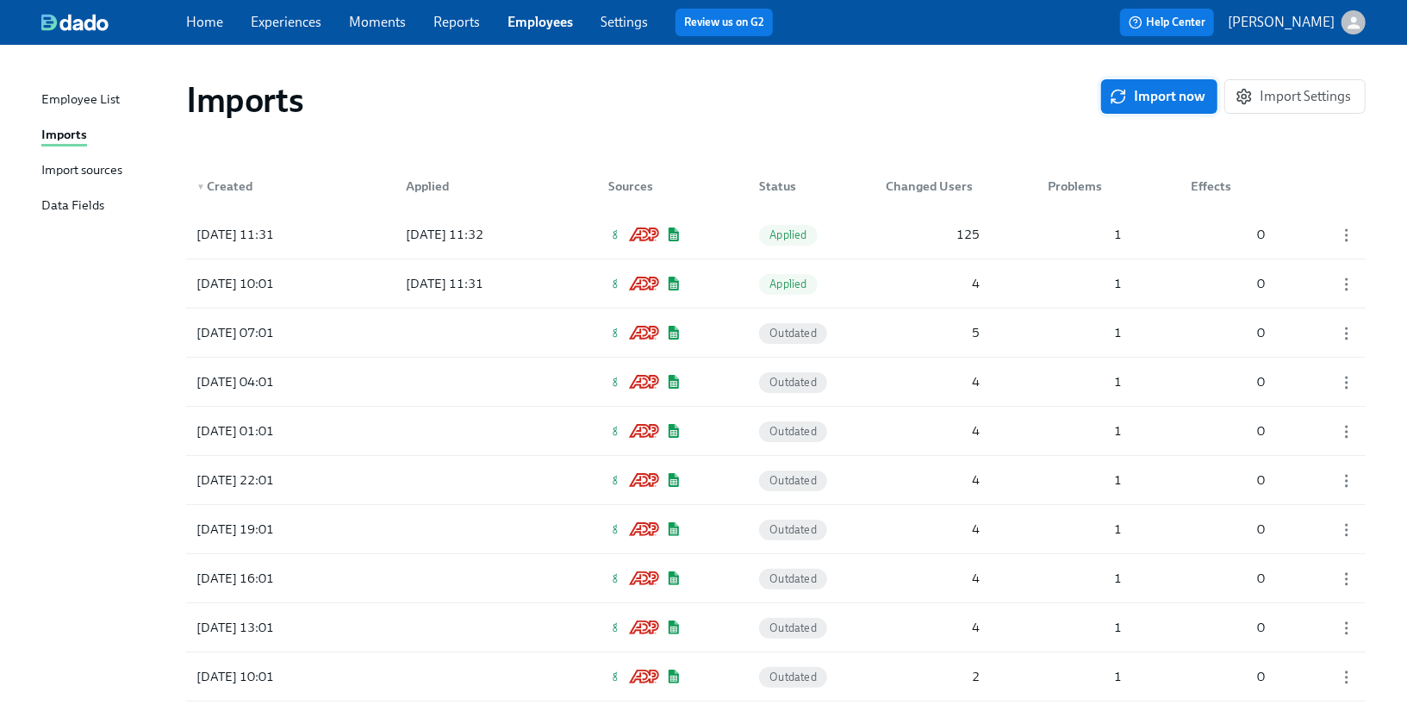
click at [1141, 96] on span "Import now" at bounding box center [1159, 96] width 92 height 17
click at [520, 238] on div at bounding box center [469, 234] width 155 height 34
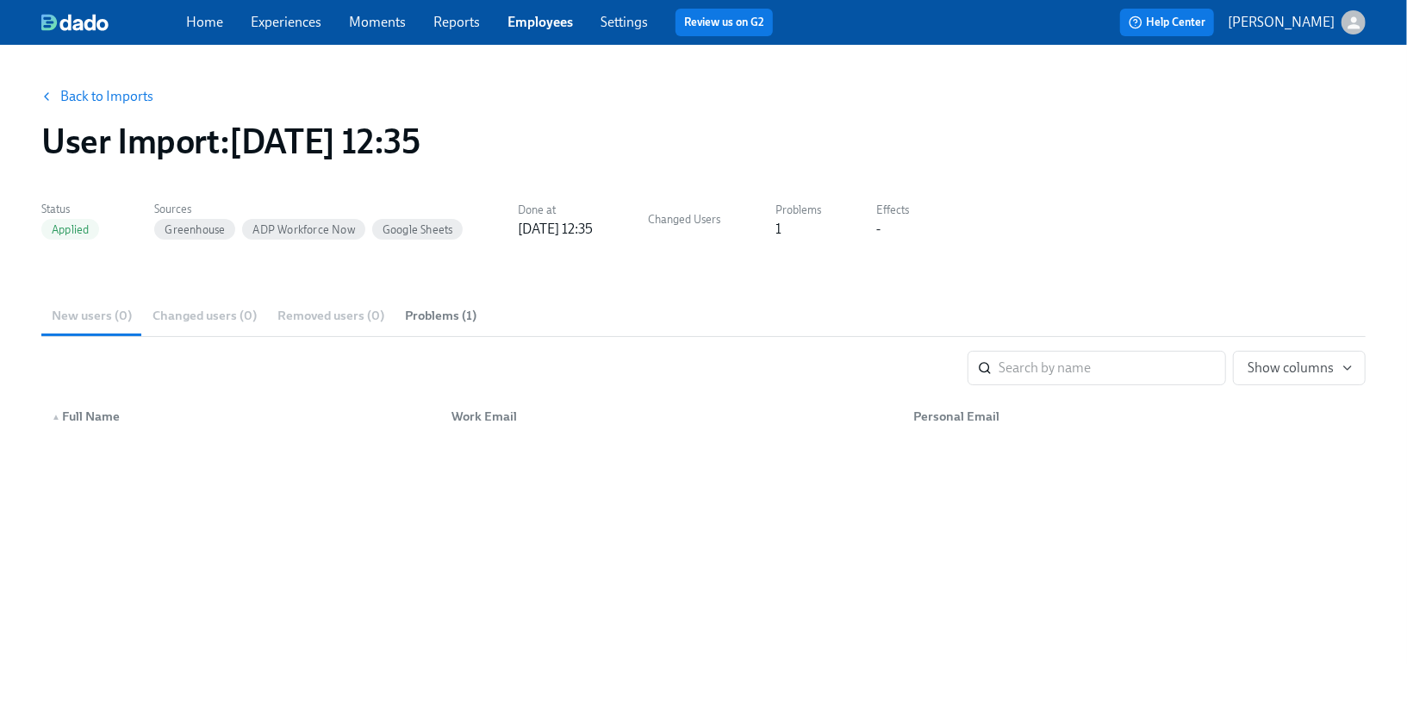
click at [465, 314] on span "Problems (1)" at bounding box center [441, 316] width 72 height 20
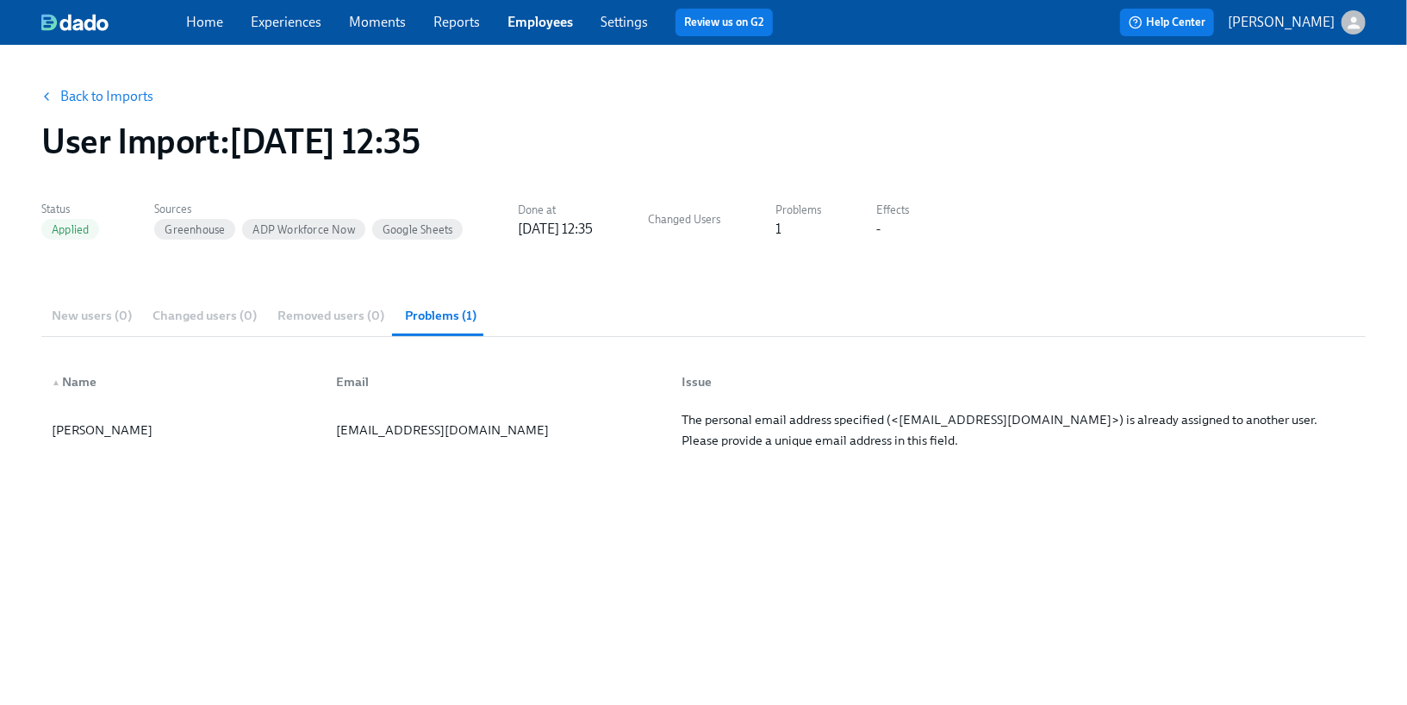
click at [120, 109] on button "Back to Imports" at bounding box center [98, 96] width 134 height 34
click at [119, 105] on button "Back to Imports" at bounding box center [98, 96] width 134 height 34
